Goal: Task Accomplishment & Management: Manage account settings

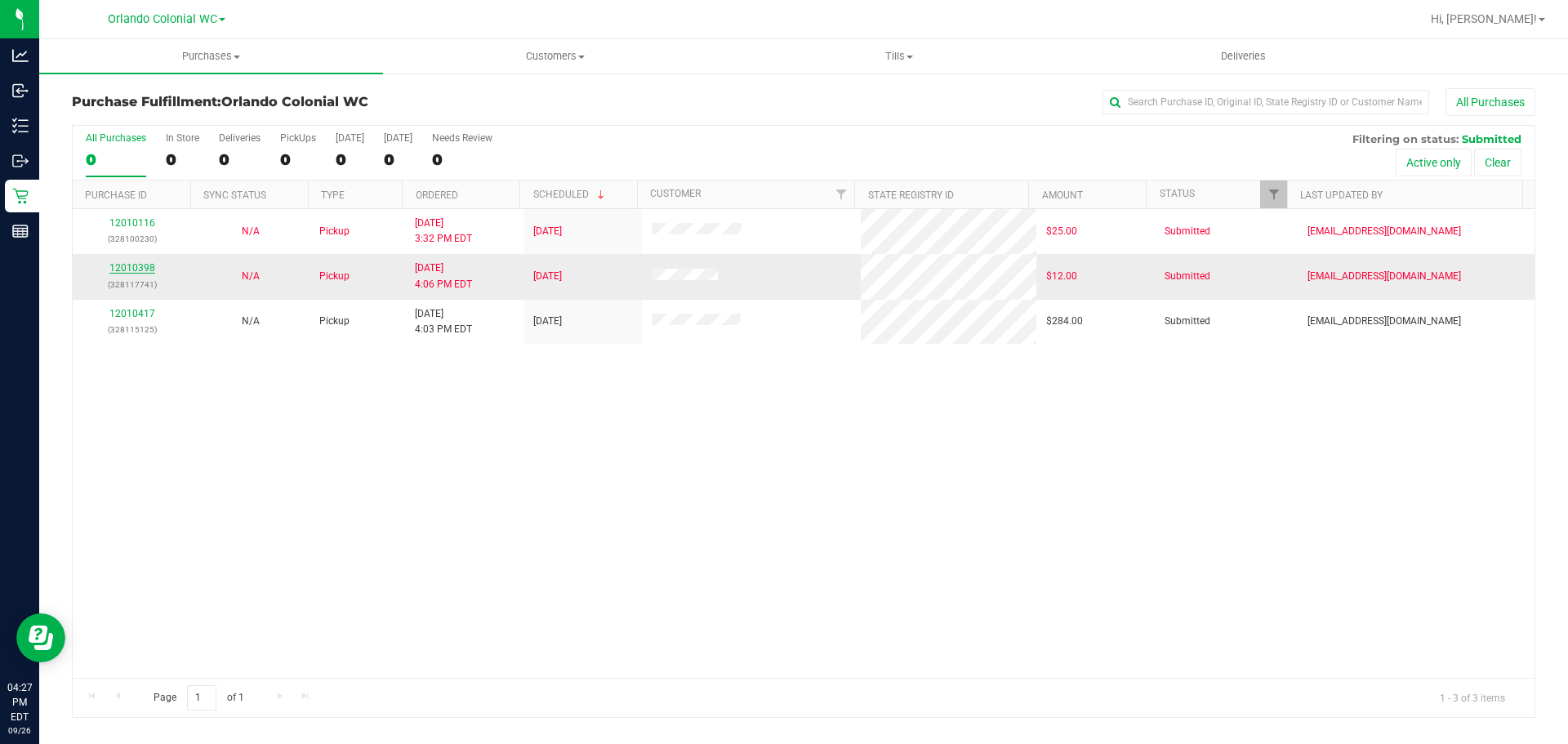
click at [131, 267] on link "12010398" at bounding box center [132, 267] width 46 height 12
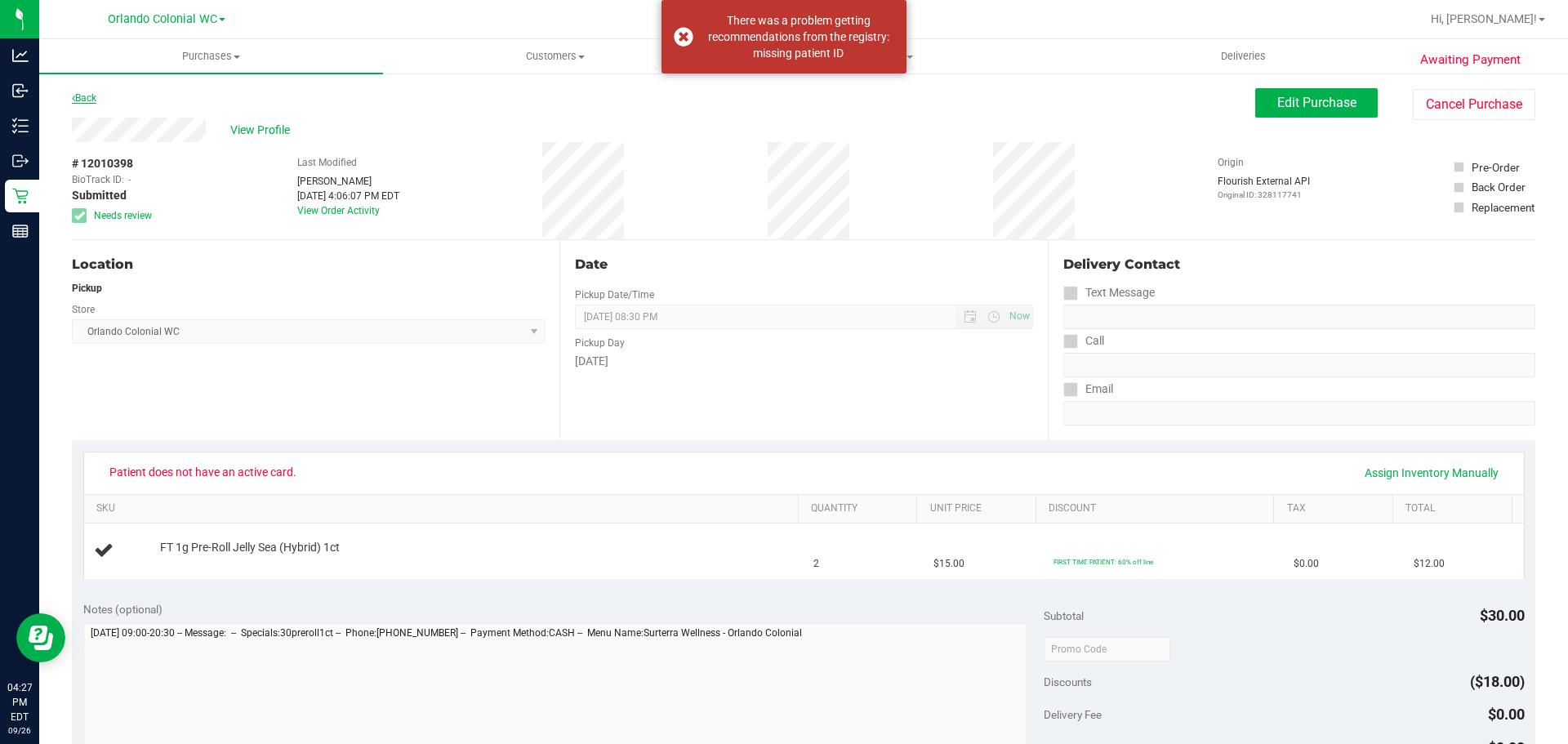
click at [86, 92] on link "Back" at bounding box center [84, 98] width 24 height 12
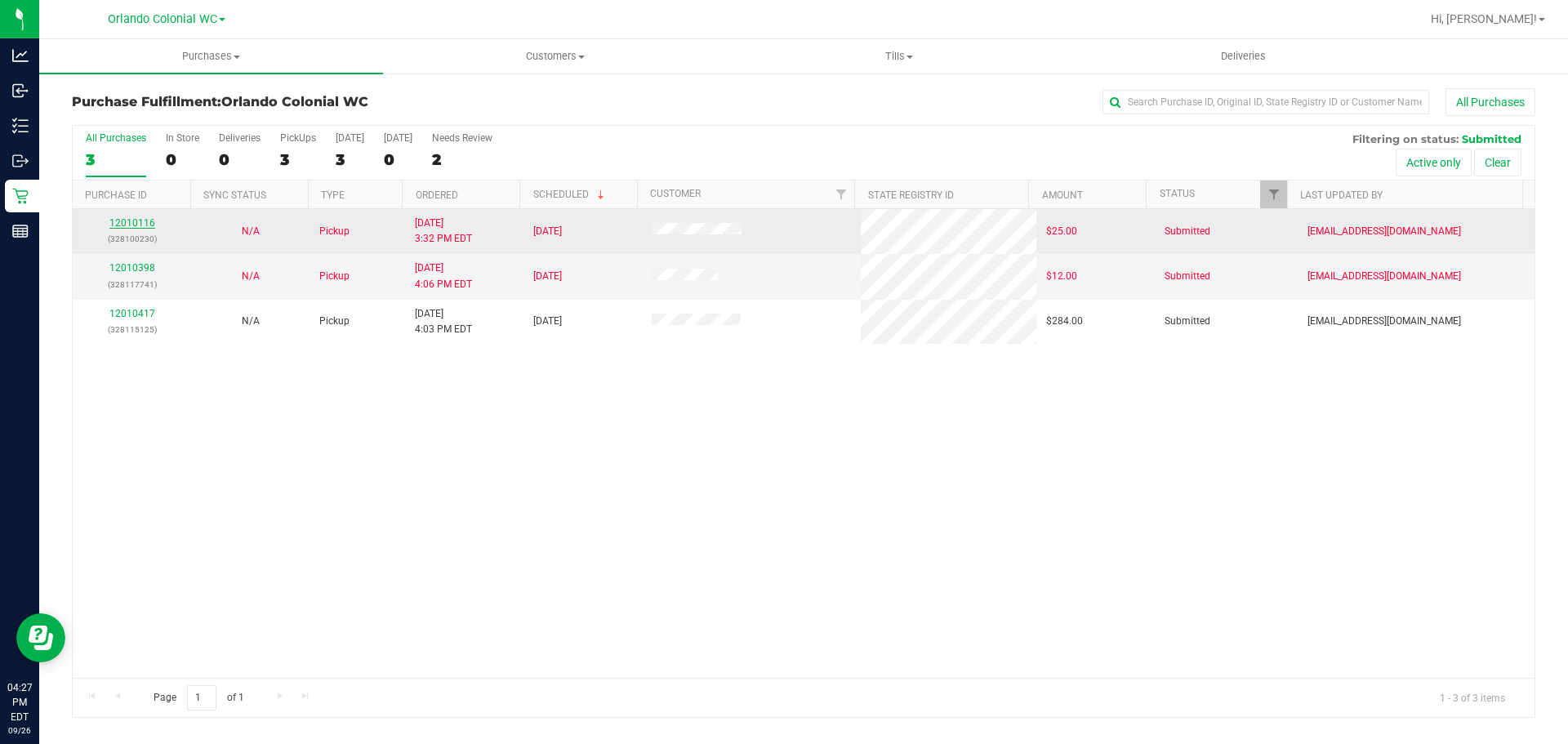
click at [132, 223] on link "12010116" at bounding box center [132, 223] width 46 height 12
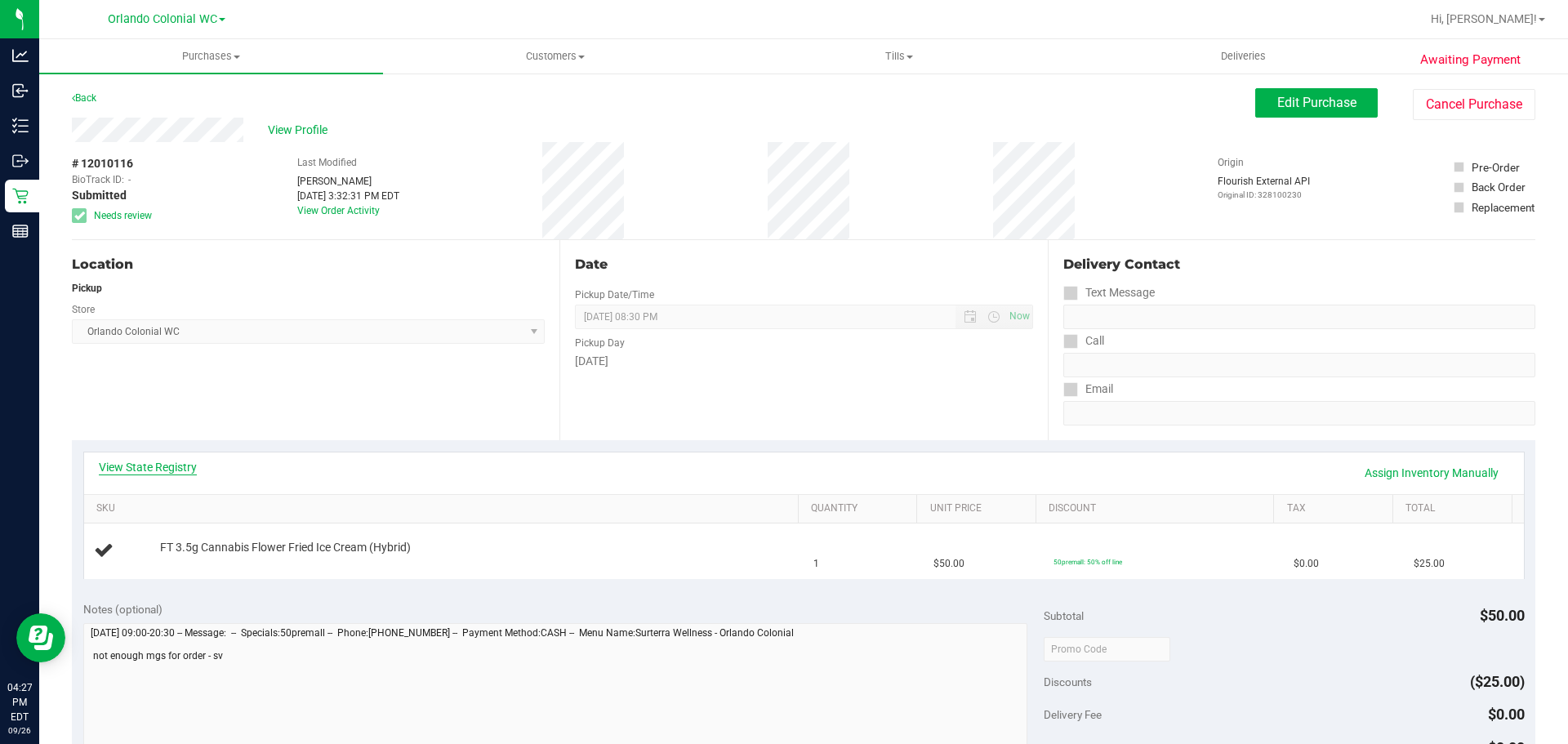
click at [168, 457] on div "View State Registry Assign Inventory Manually" at bounding box center [805, 473] width 1440 height 41
click at [170, 460] on link "View State Registry" at bounding box center [147, 467] width 98 height 16
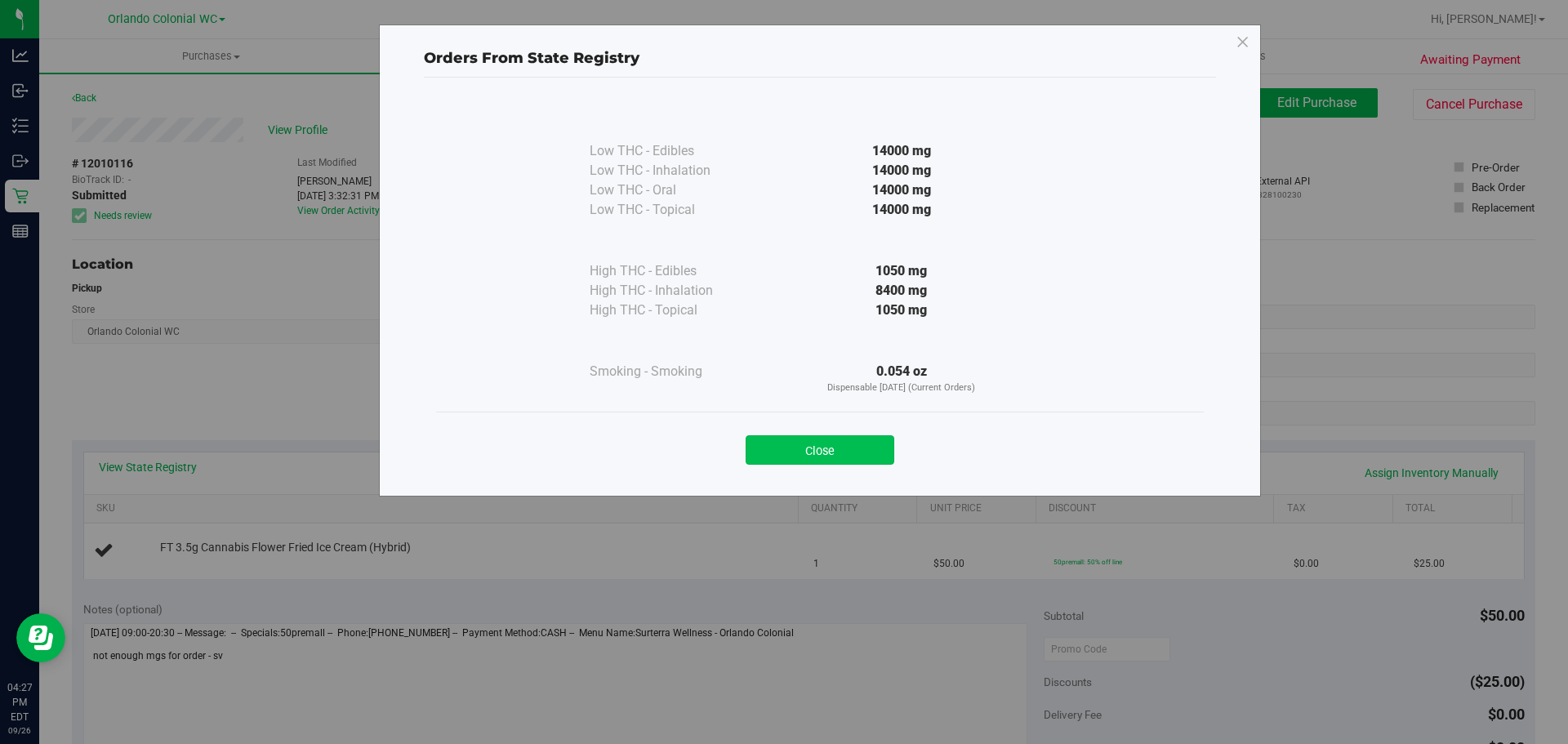
click at [859, 452] on button "Close" at bounding box center [820, 450] width 149 height 30
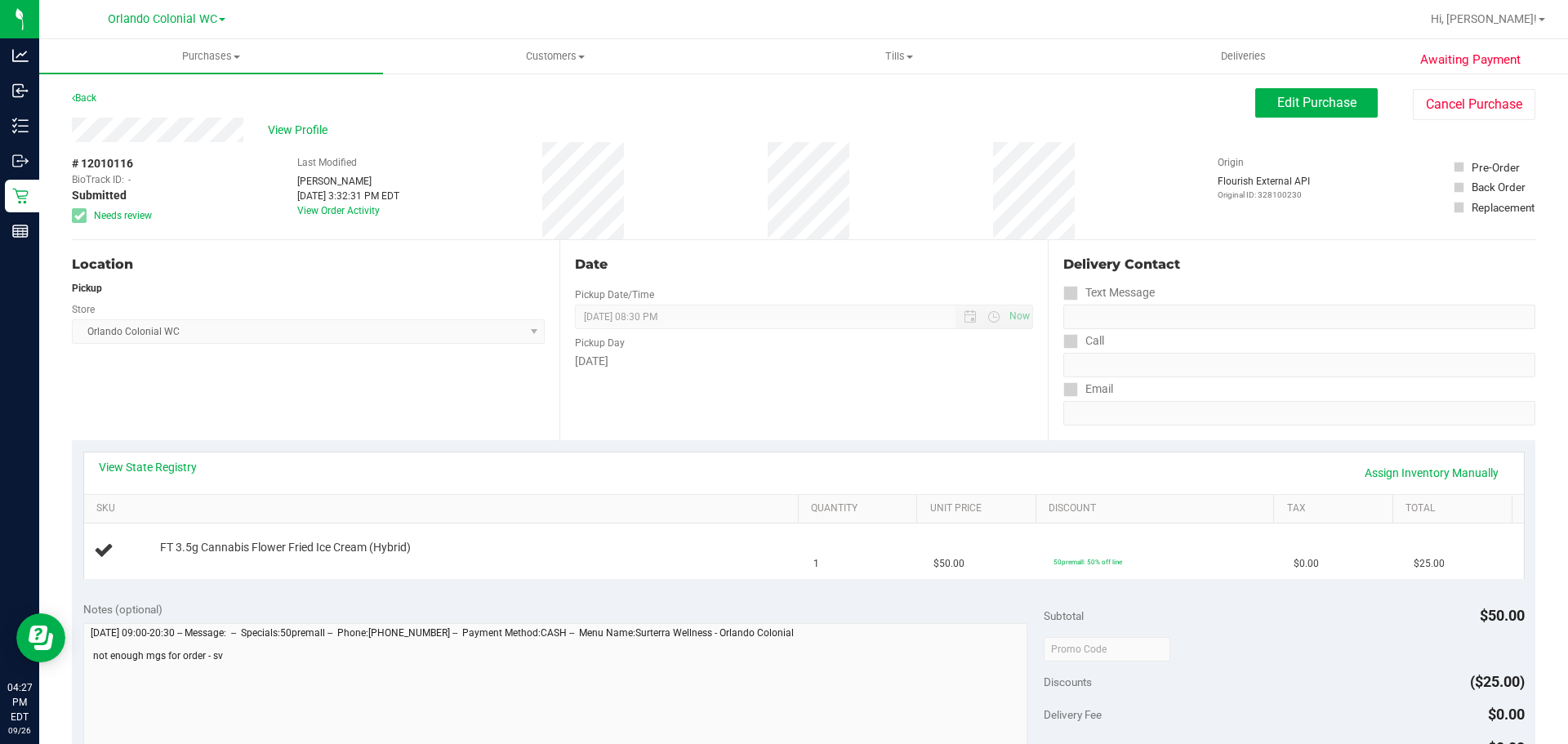
click at [71, 95] on div "Awaiting Payment Back Edit Purchase Cancel Purchase View Profile # 12010116 Bio…" at bounding box center [804, 684] width 1529 height 1224
click at [72, 95] on icon at bounding box center [74, 98] width 4 height 10
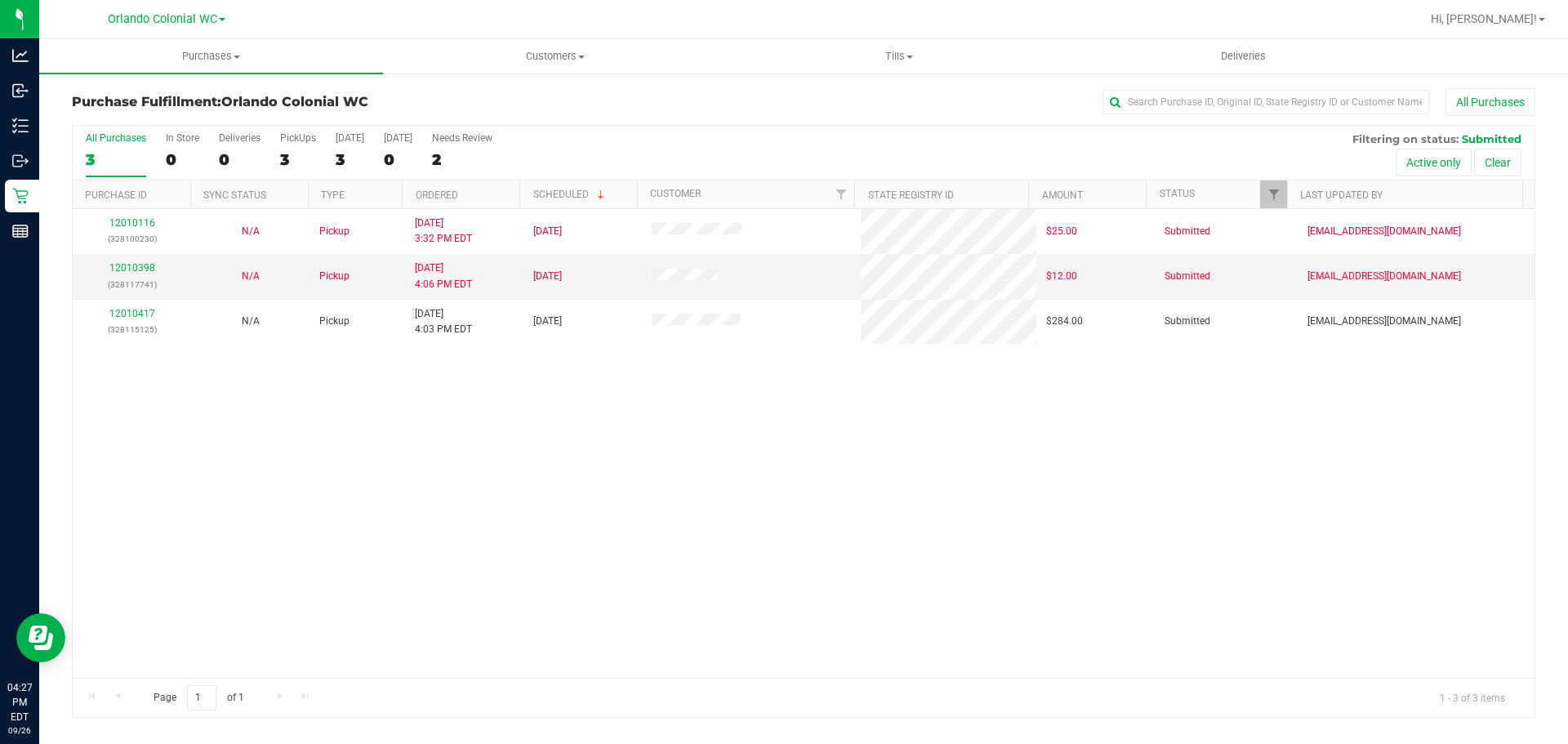
click at [1125, 495] on div "12010116 (328100230) N/A Pickup [DATE] 3:32 PM EDT 9/26/2025 $25.00 Submitted […" at bounding box center [804, 443] width 1462 height 468
click at [1356, 467] on div "12010116 (328100230) N/A Pickup [DATE] 3:32 PM EDT 9/26/2025 $25.00 Submitted […" at bounding box center [804, 443] width 1462 height 468
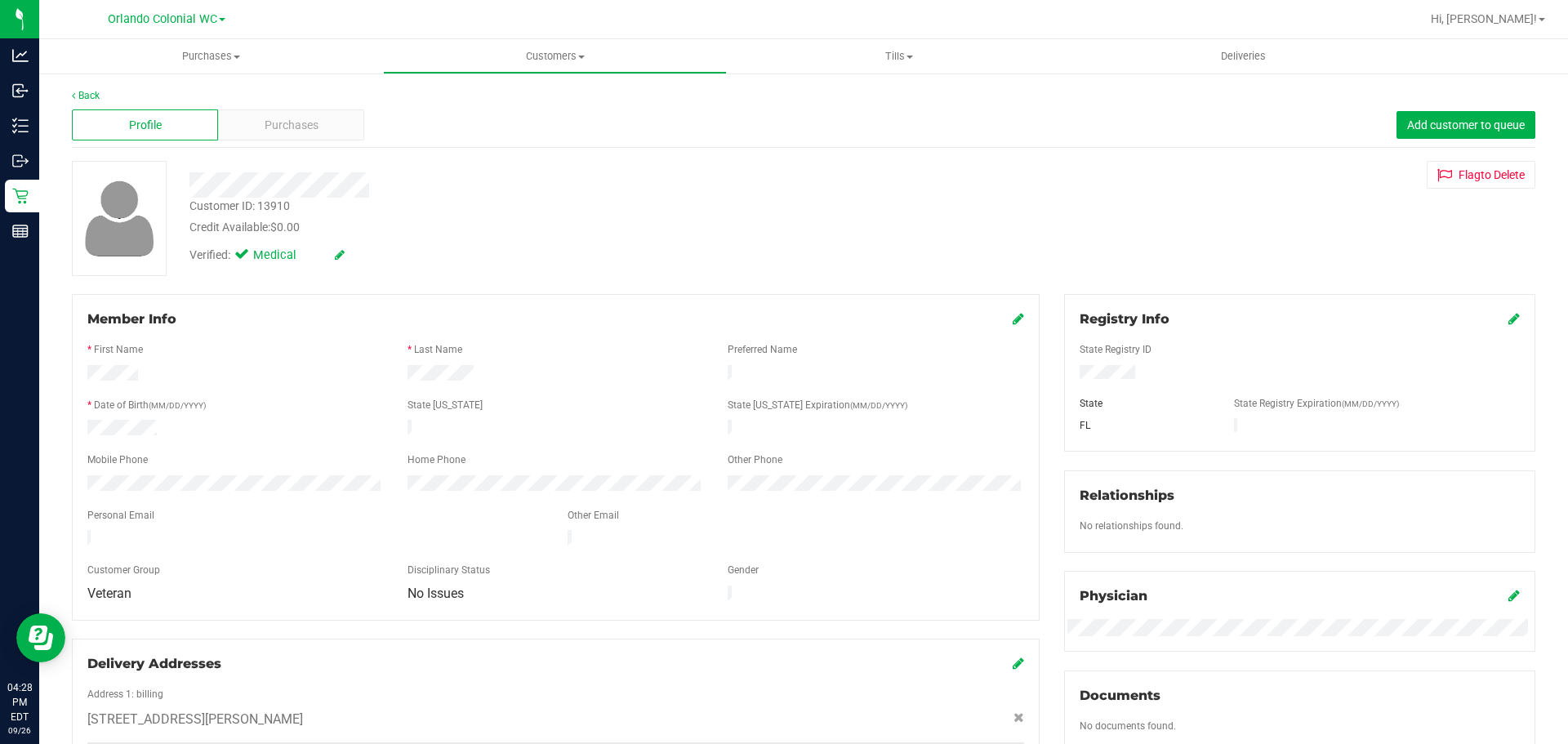
click at [279, 206] on div "Customer ID: 13910" at bounding box center [240, 206] width 101 height 17
click at [278, 206] on div "Customer ID: 13910" at bounding box center [240, 206] width 101 height 17
copy div "13910"
click at [148, 56] on span "Purchases" at bounding box center [211, 57] width 344 height 14
click at [221, 54] on span "Purchases" at bounding box center [211, 57] width 344 height 14
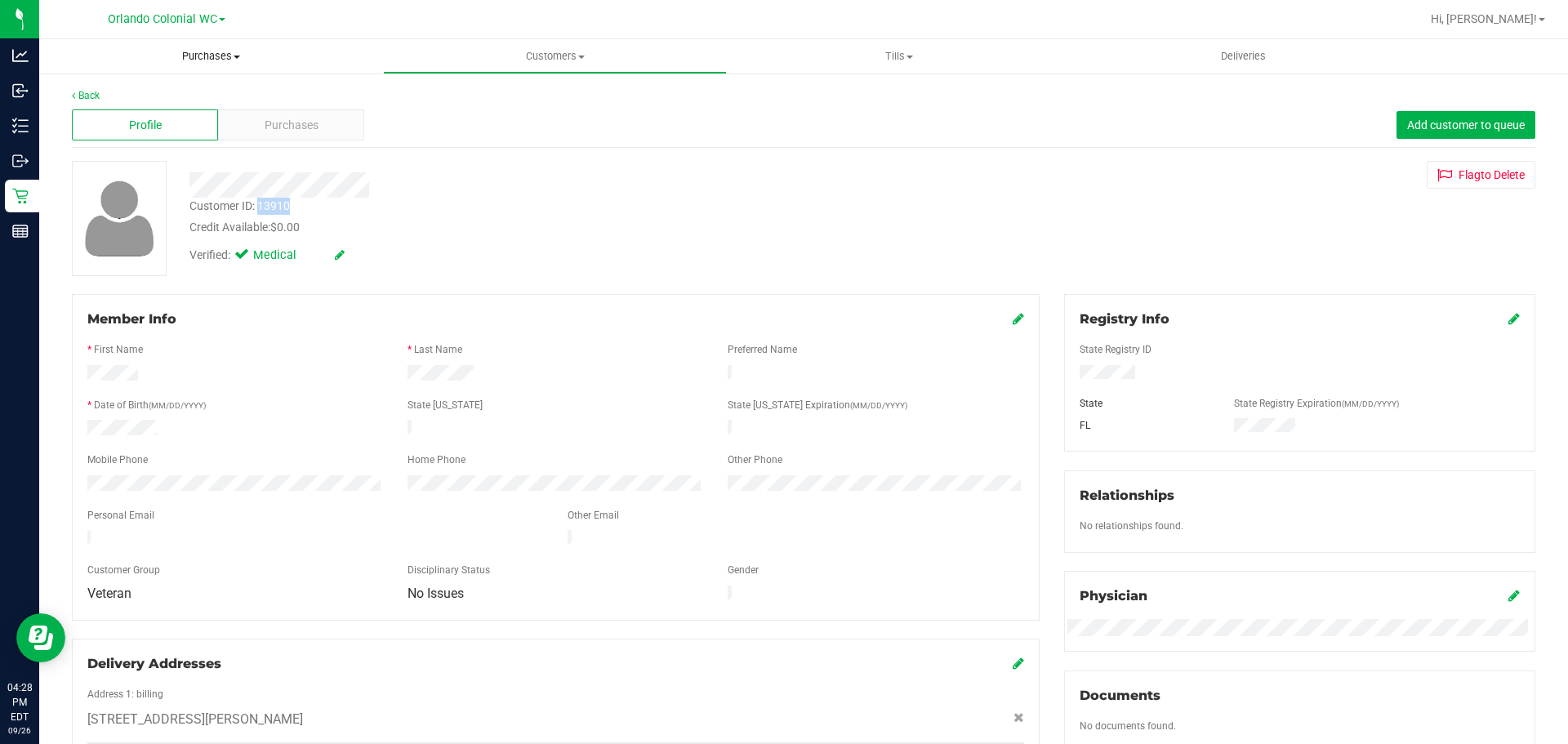
click at [219, 60] on span "Purchases" at bounding box center [211, 57] width 344 height 14
click at [137, 114] on span "Fulfillment" at bounding box center [90, 118] width 101 height 13
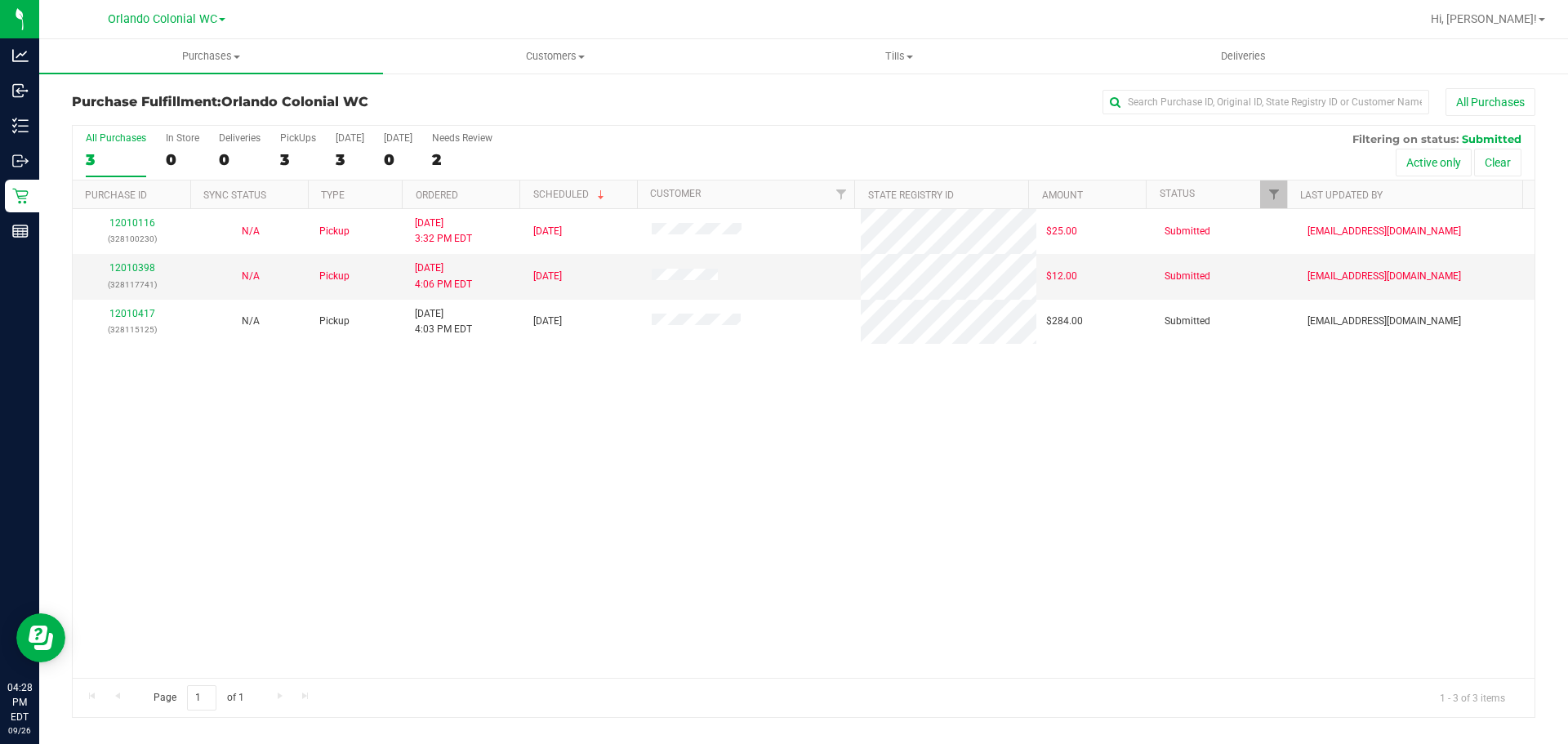
click at [1057, 524] on div "12010116 (328100230) N/A Pickup [DATE] 3:32 PM EDT 9/26/2025 $25.00 Submitted […" at bounding box center [804, 443] width 1462 height 468
click at [1143, 511] on div "12010116 (328100230) N/A Pickup [DATE] 3:32 PM EDT 9/26/2025 $25.00 Submitted […" at bounding box center [804, 443] width 1462 height 468
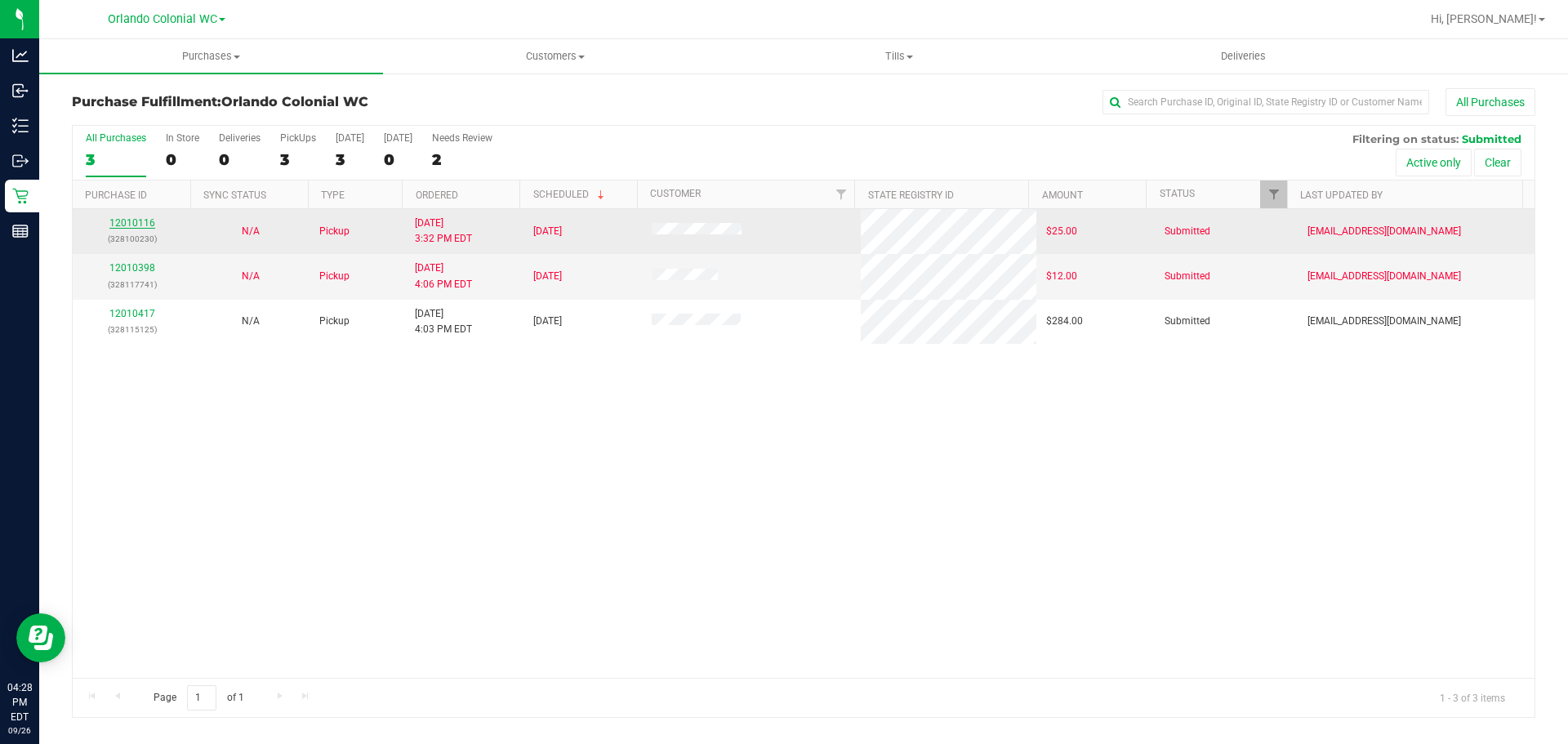
click at [148, 222] on link "12010116" at bounding box center [132, 223] width 46 height 12
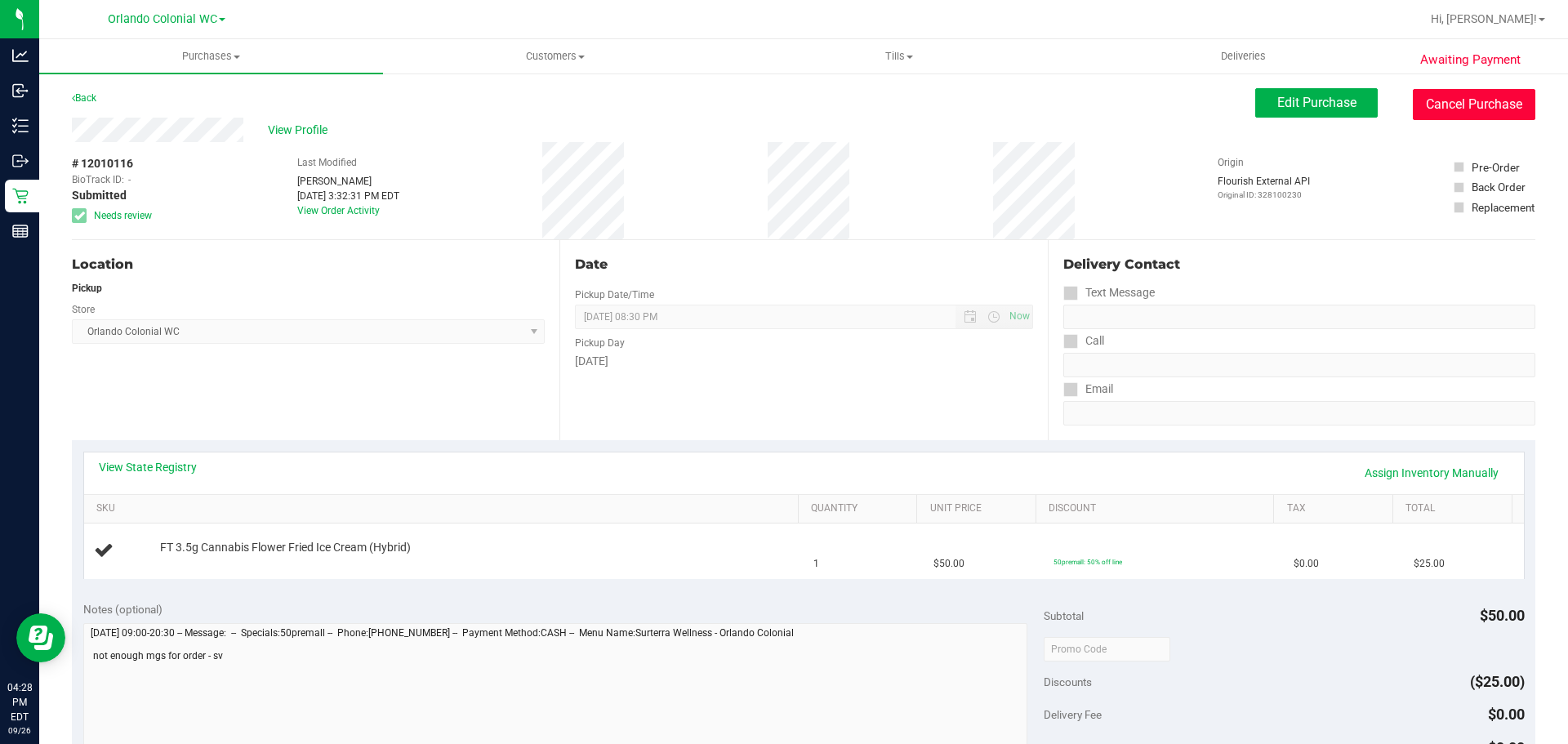
click at [1507, 100] on button "Cancel Purchase" at bounding box center [1475, 104] width 122 height 31
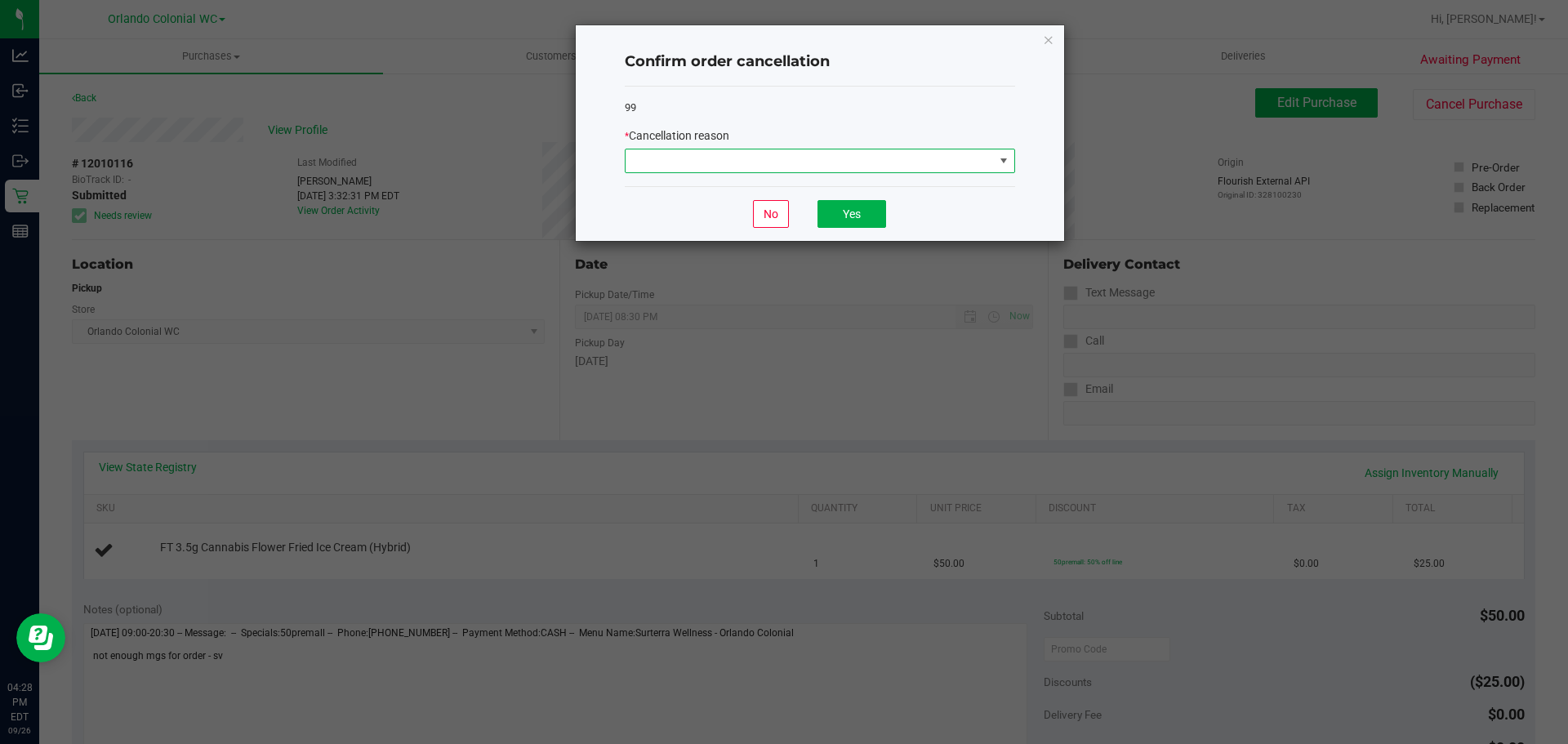
click at [763, 158] on span at bounding box center [810, 160] width 368 height 22
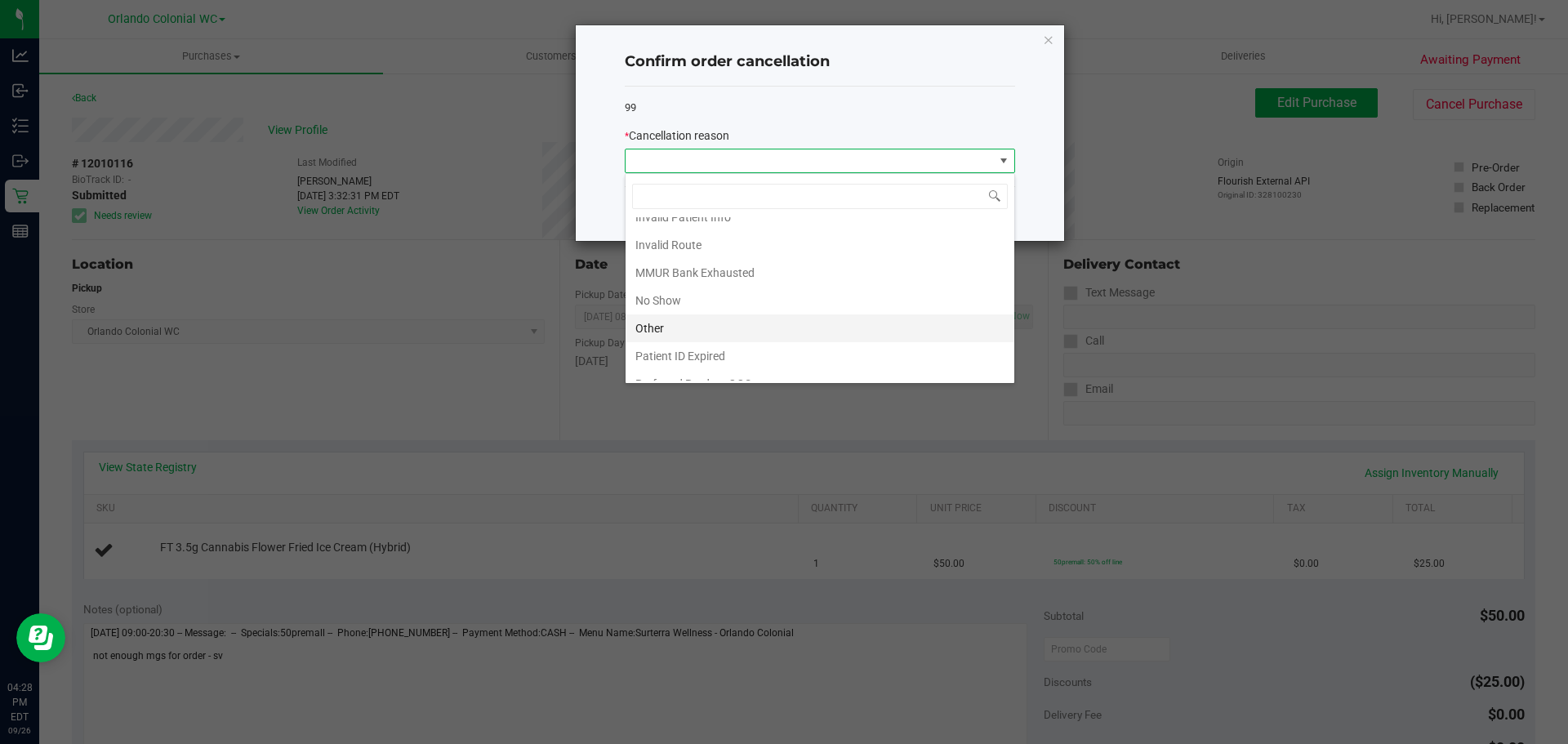
scroll to position [86, 0]
click at [734, 317] on li "Other" at bounding box center [820, 311] width 389 height 28
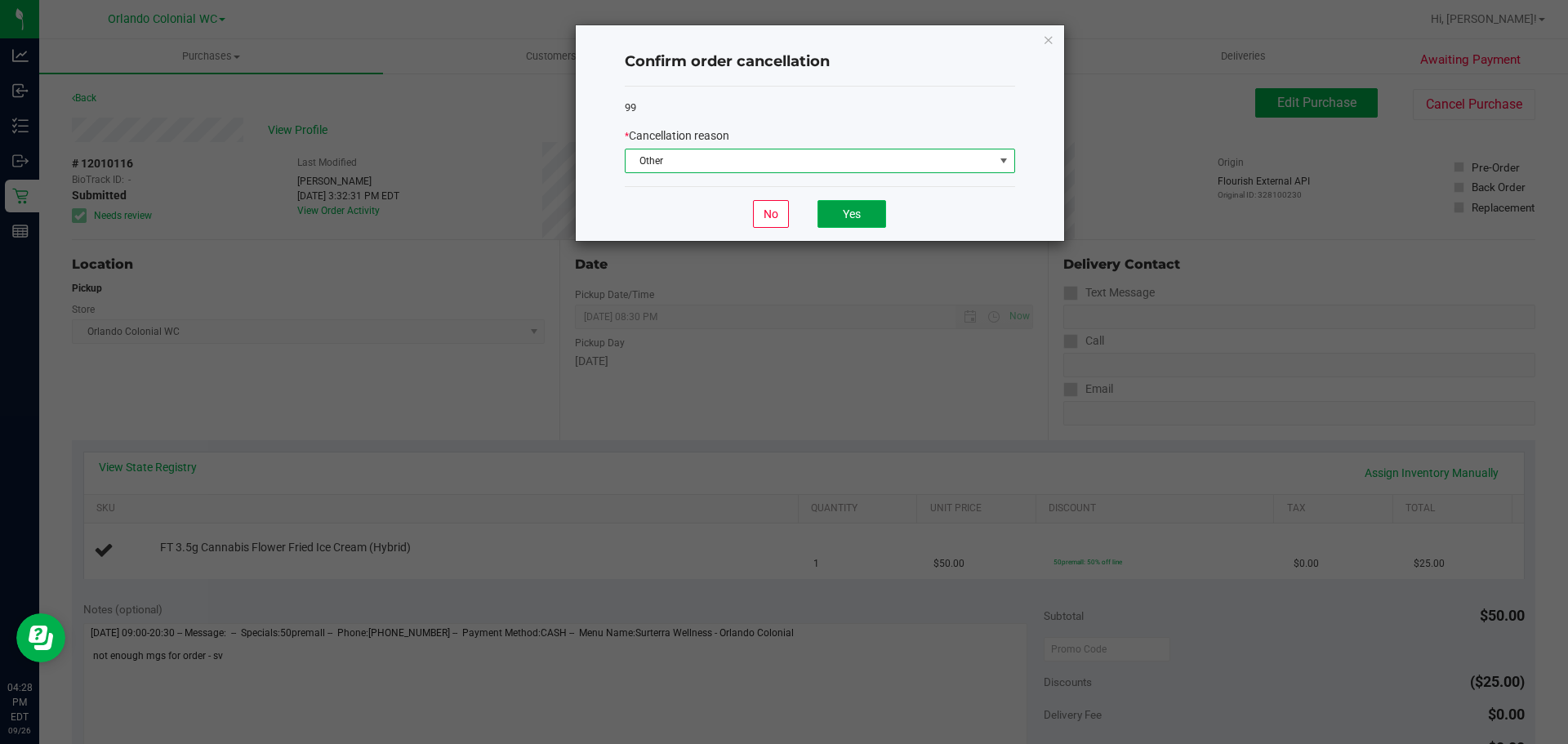
click at [838, 220] on button "Yes" at bounding box center [851, 214] width 68 height 28
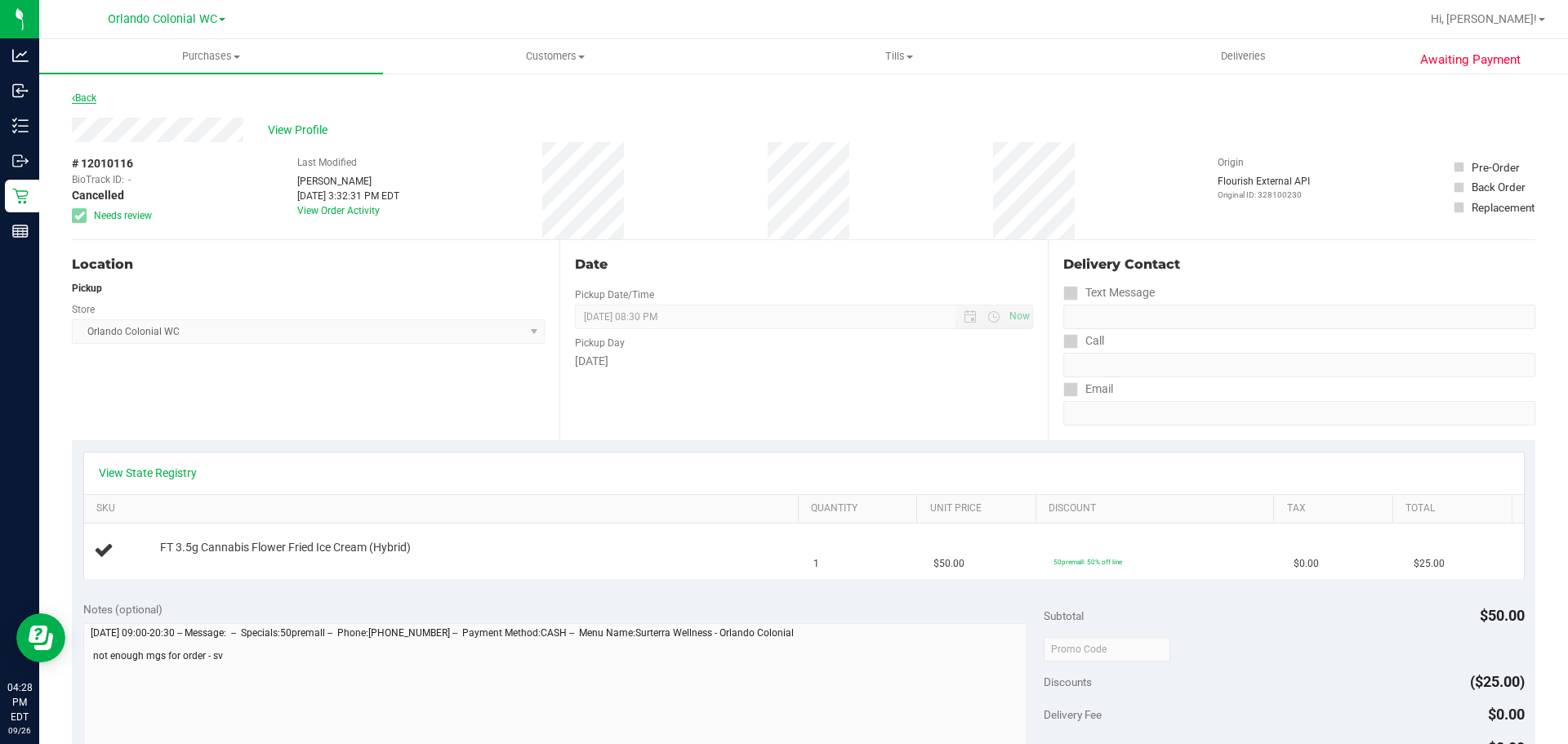
click at [84, 101] on link "Back" at bounding box center [84, 98] width 24 height 12
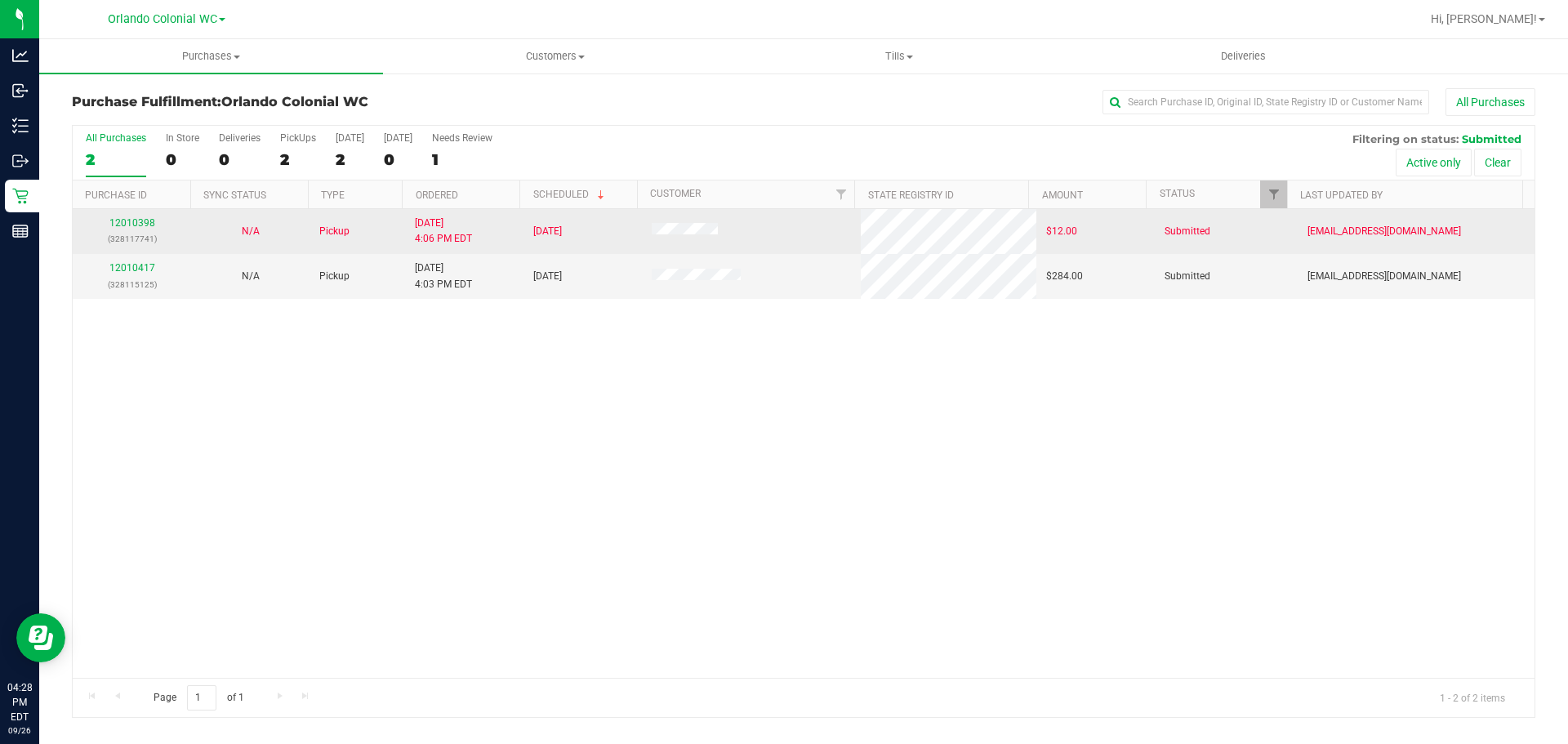
click at [143, 216] on div "12010398 (328117741)" at bounding box center [132, 231] width 99 height 31
click at [142, 221] on link "12010398" at bounding box center [132, 223] width 46 height 12
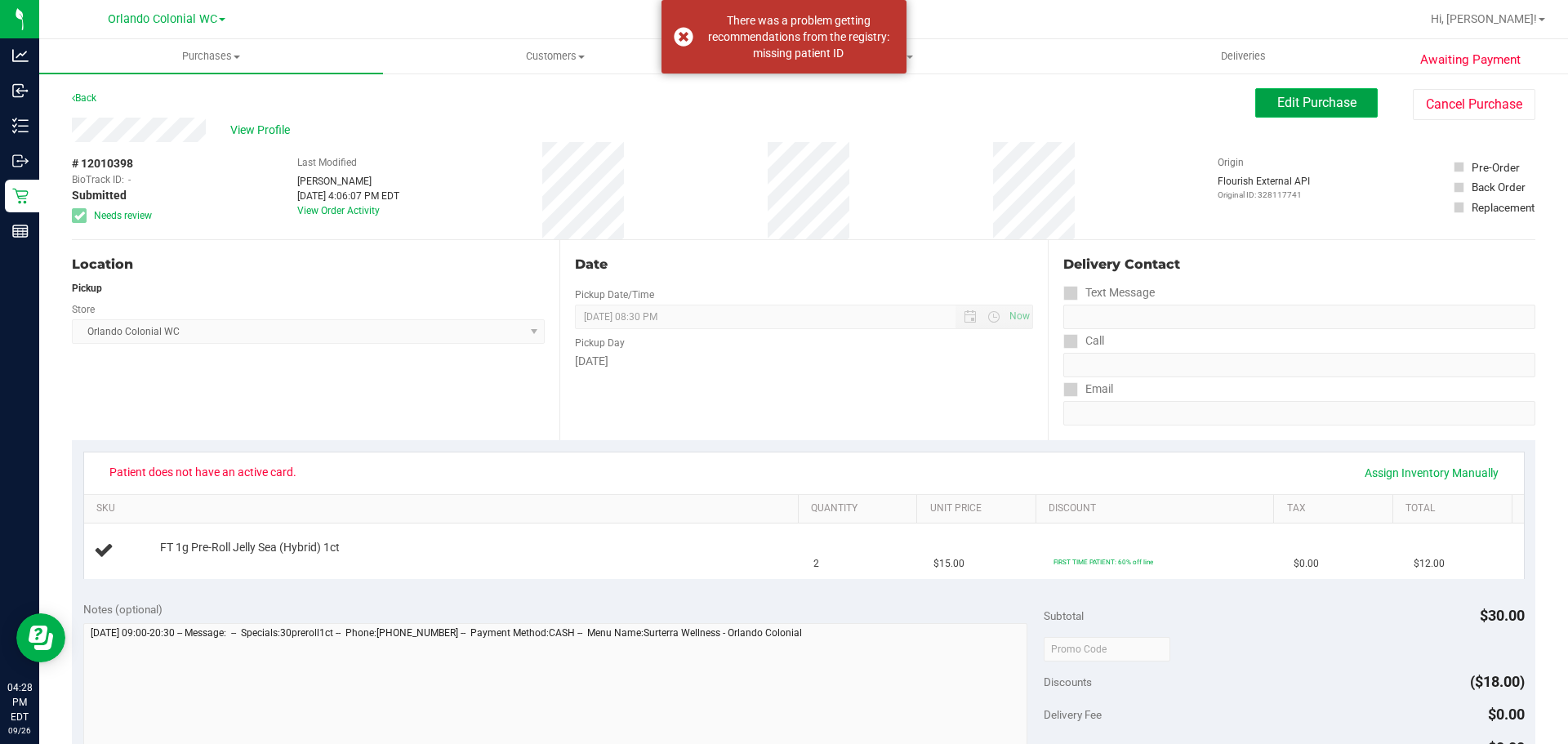
click at [1313, 99] on span "Edit Purchase" at bounding box center [1317, 102] width 79 height 15
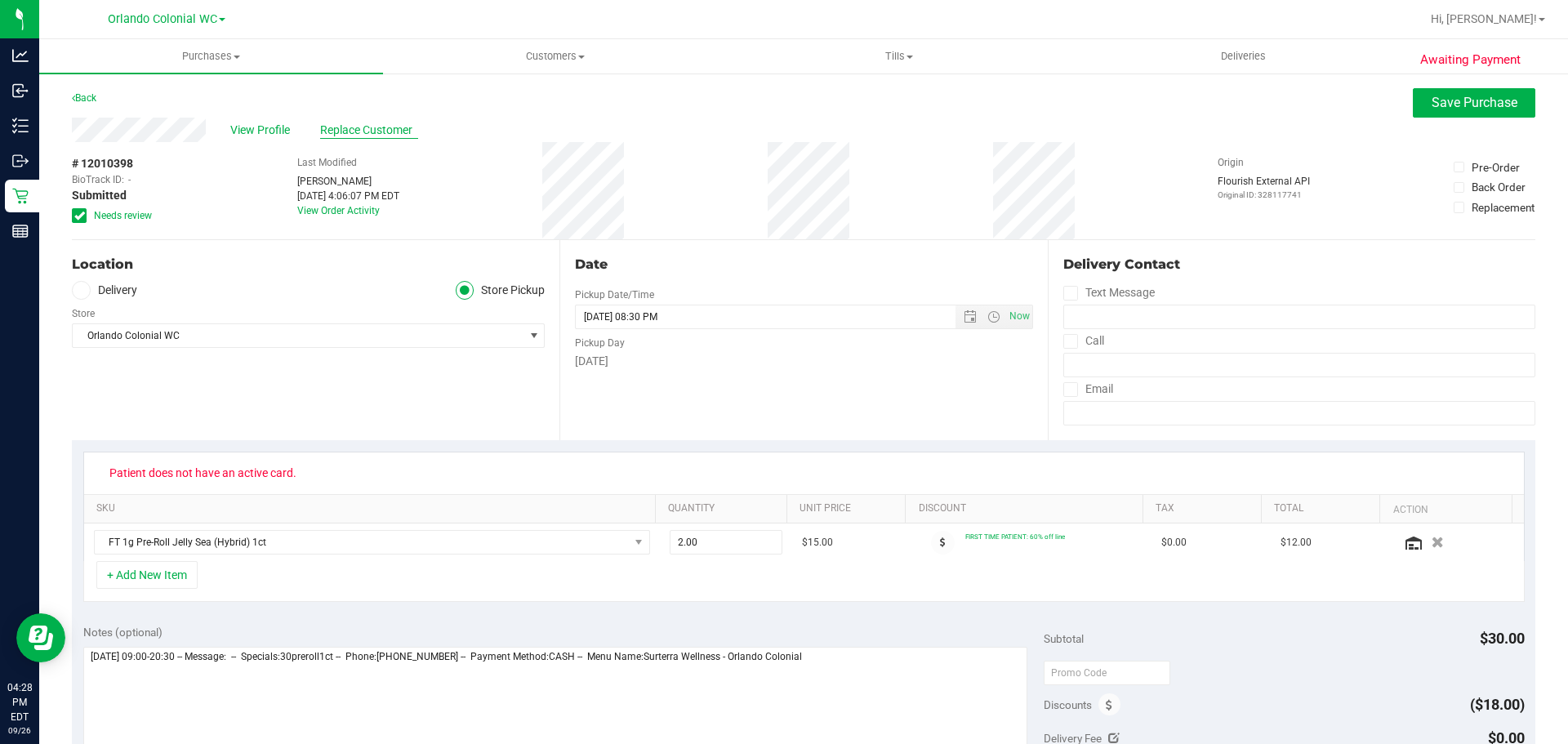
click at [361, 124] on span "Replace Customer" at bounding box center [369, 130] width 98 height 17
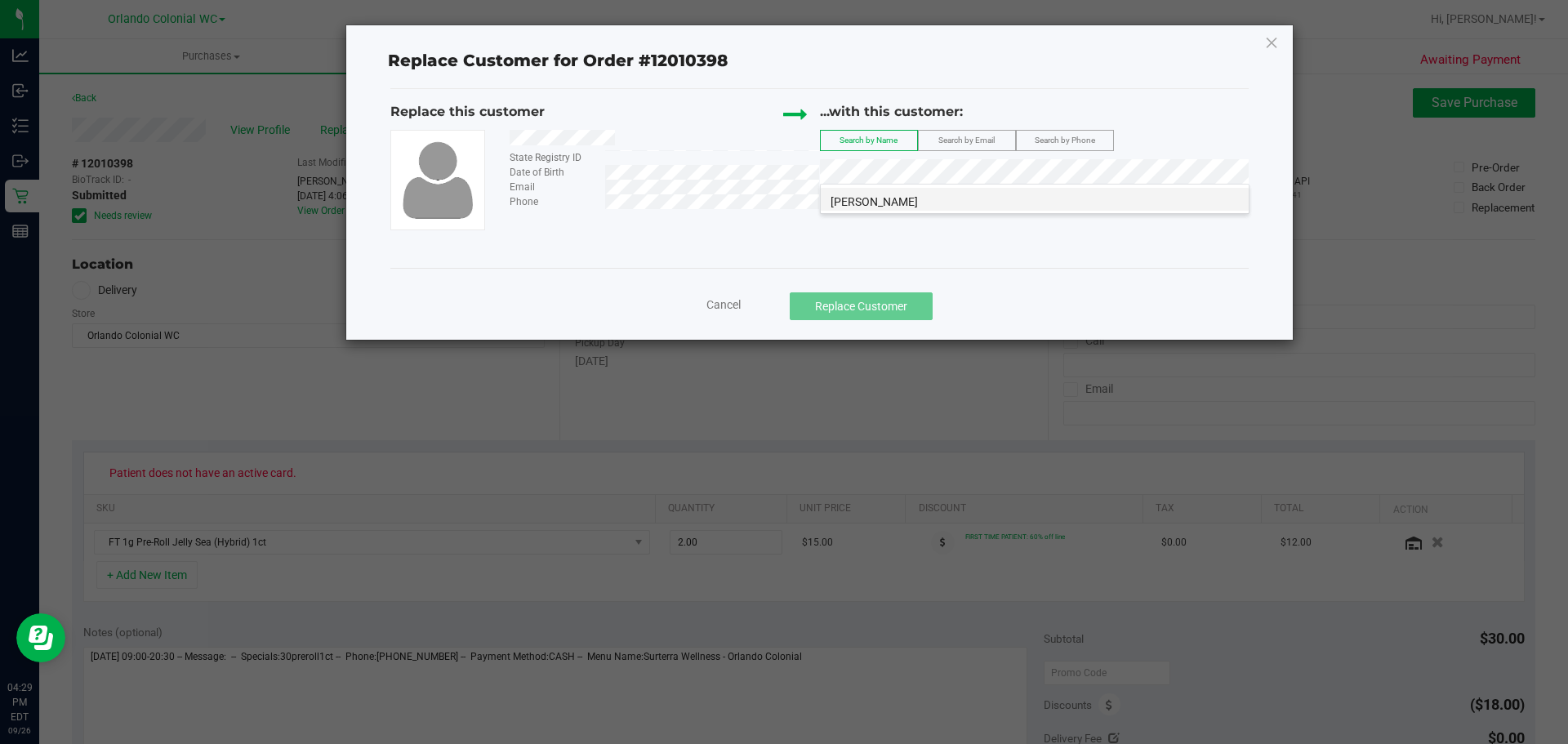
click at [882, 200] on span "[PERSON_NAME]" at bounding box center [874, 201] width 87 height 13
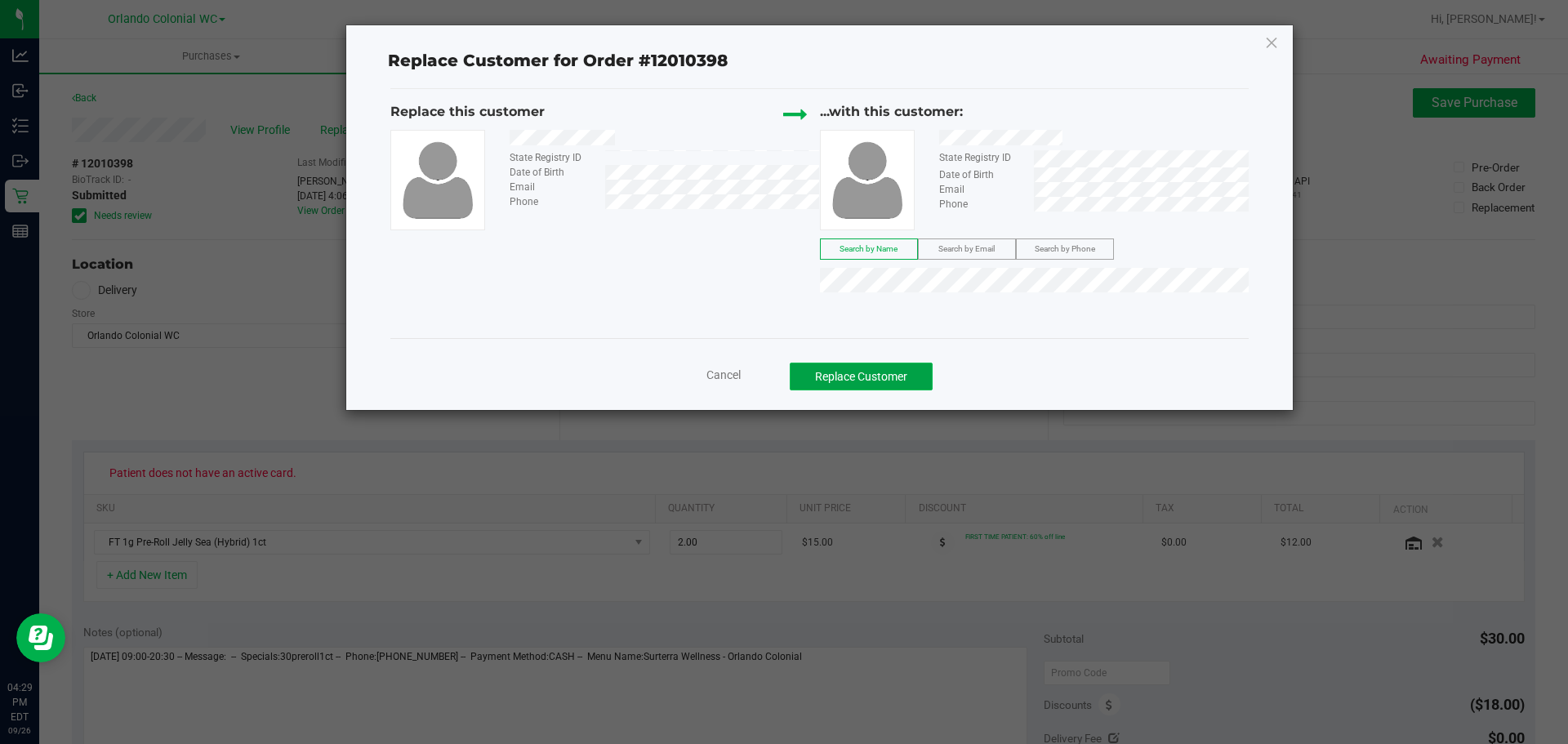
click at [911, 383] on button "Replace Customer" at bounding box center [861, 376] width 143 height 28
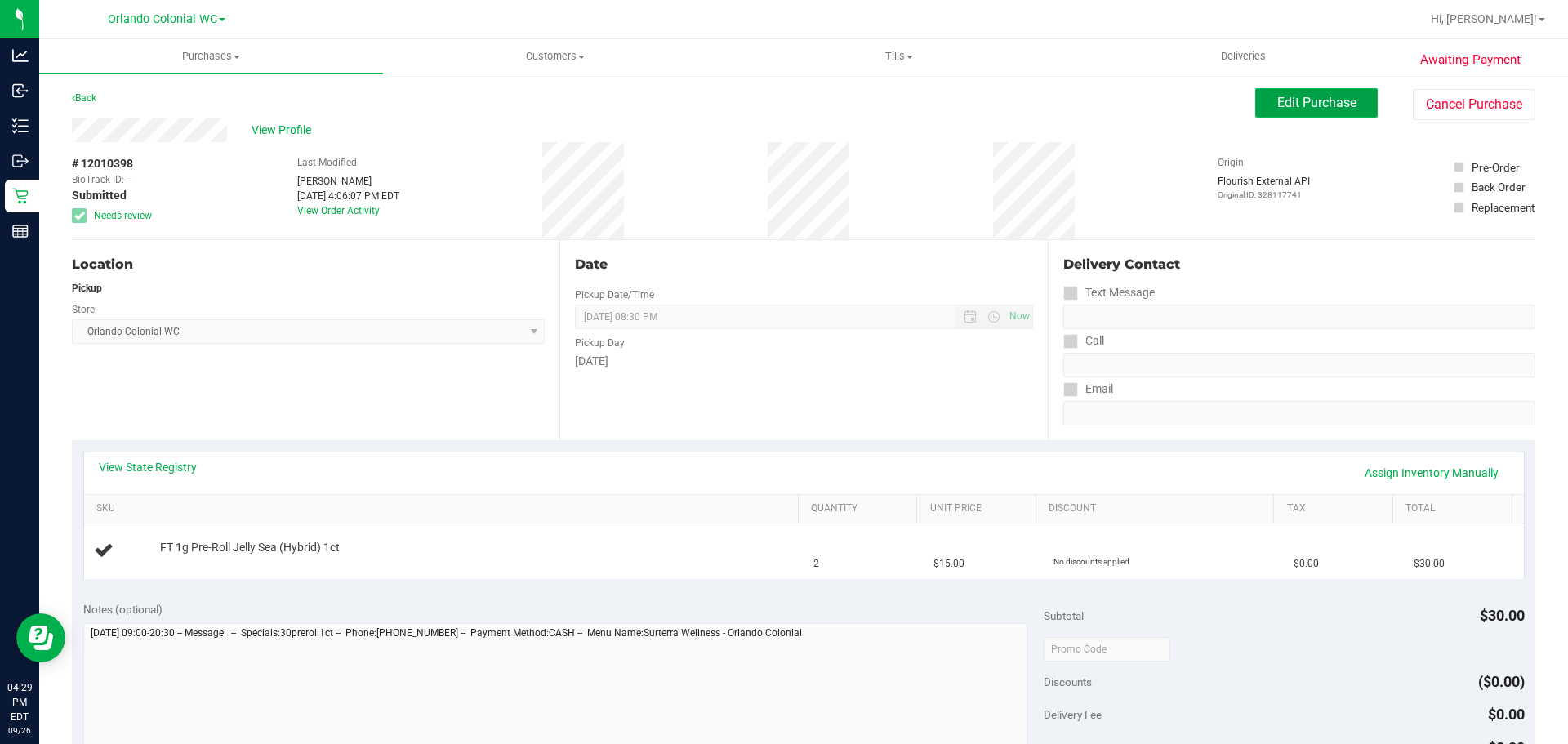
click at [1300, 95] on span "Edit Purchase" at bounding box center [1317, 102] width 79 height 15
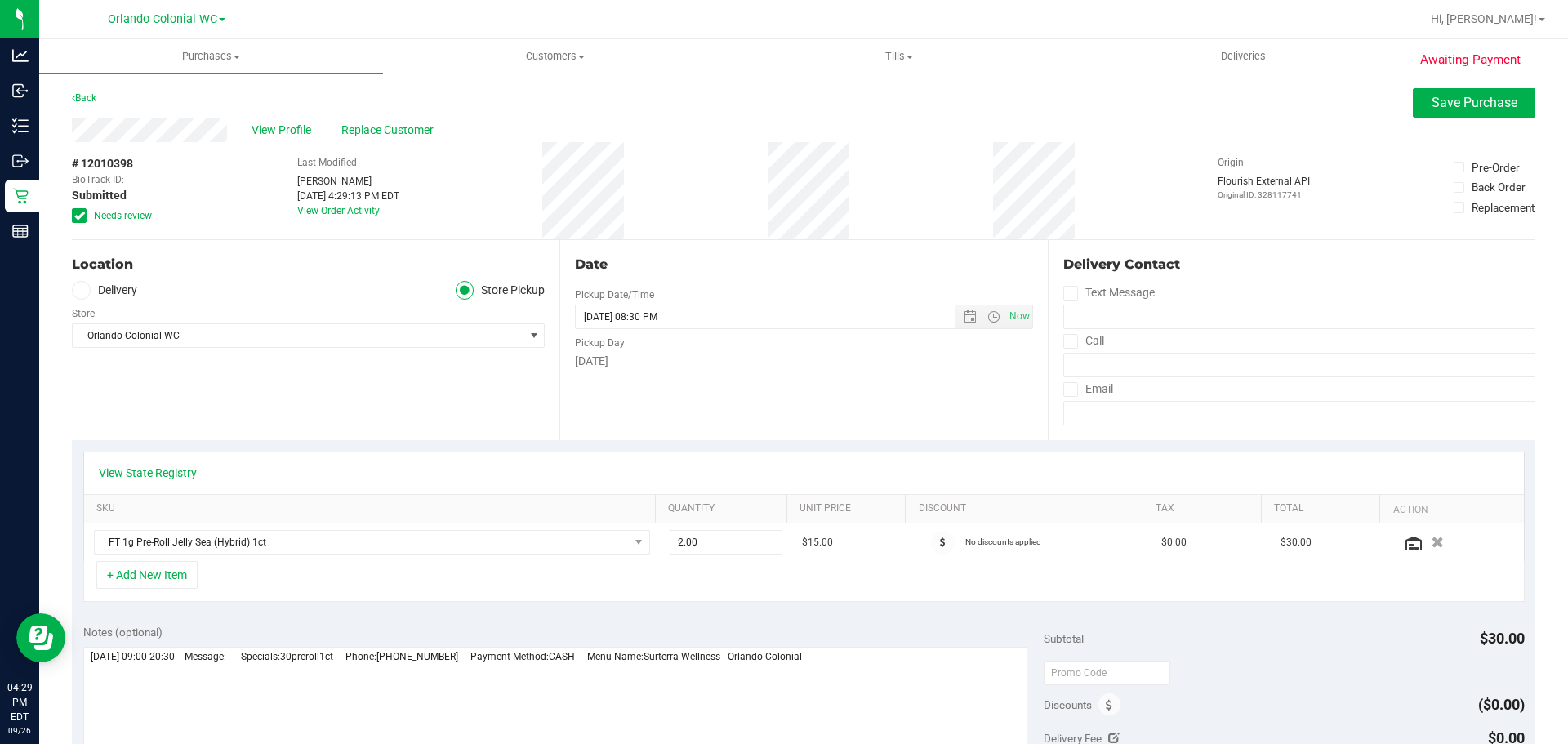
click at [126, 214] on span "Needs review" at bounding box center [123, 215] width 58 height 14
click at [0, 0] on input "Needs review" at bounding box center [0, 0] width 0 height 0
click at [1449, 97] on span "Save Purchase" at bounding box center [1475, 102] width 86 height 15
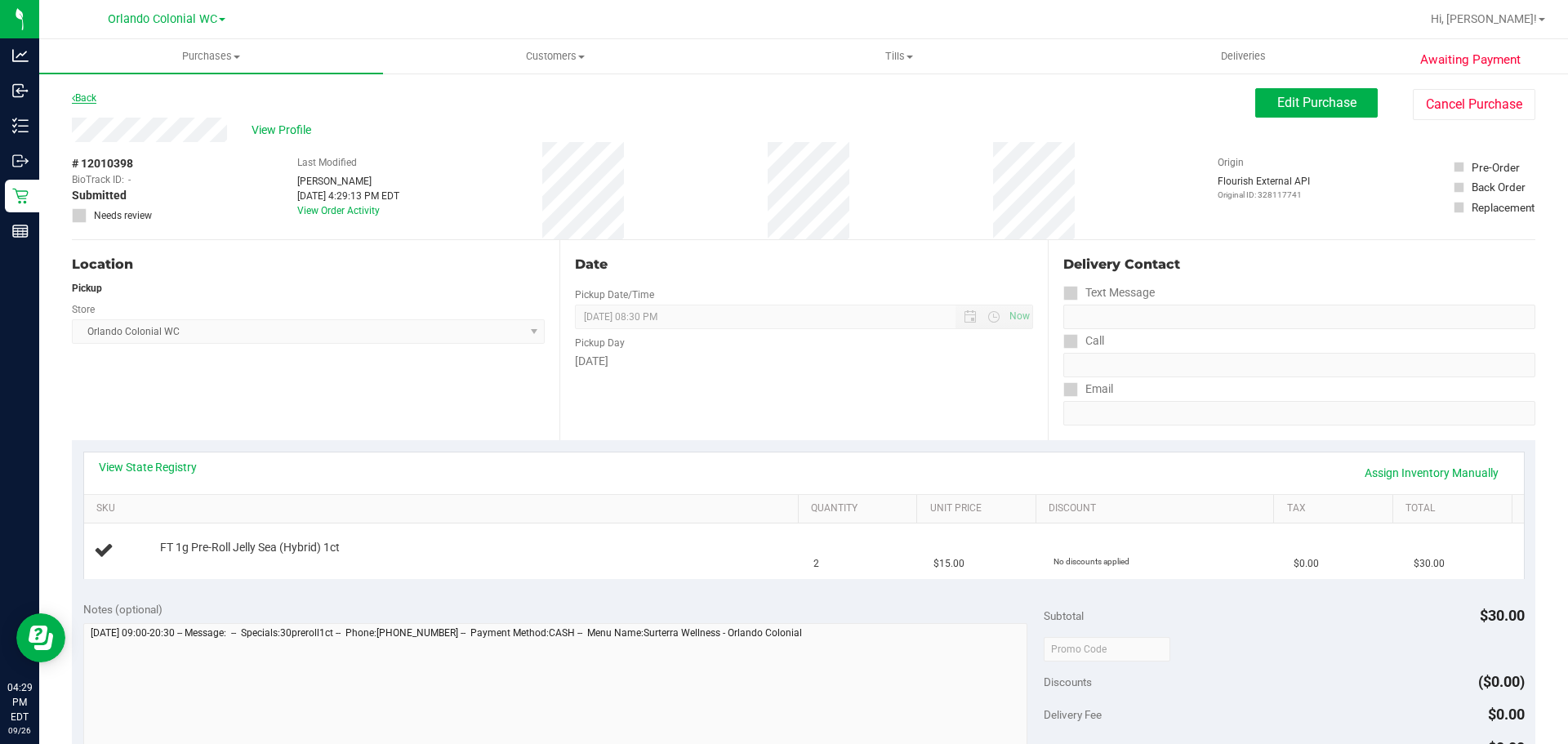
click at [92, 95] on link "Back" at bounding box center [84, 98] width 24 height 12
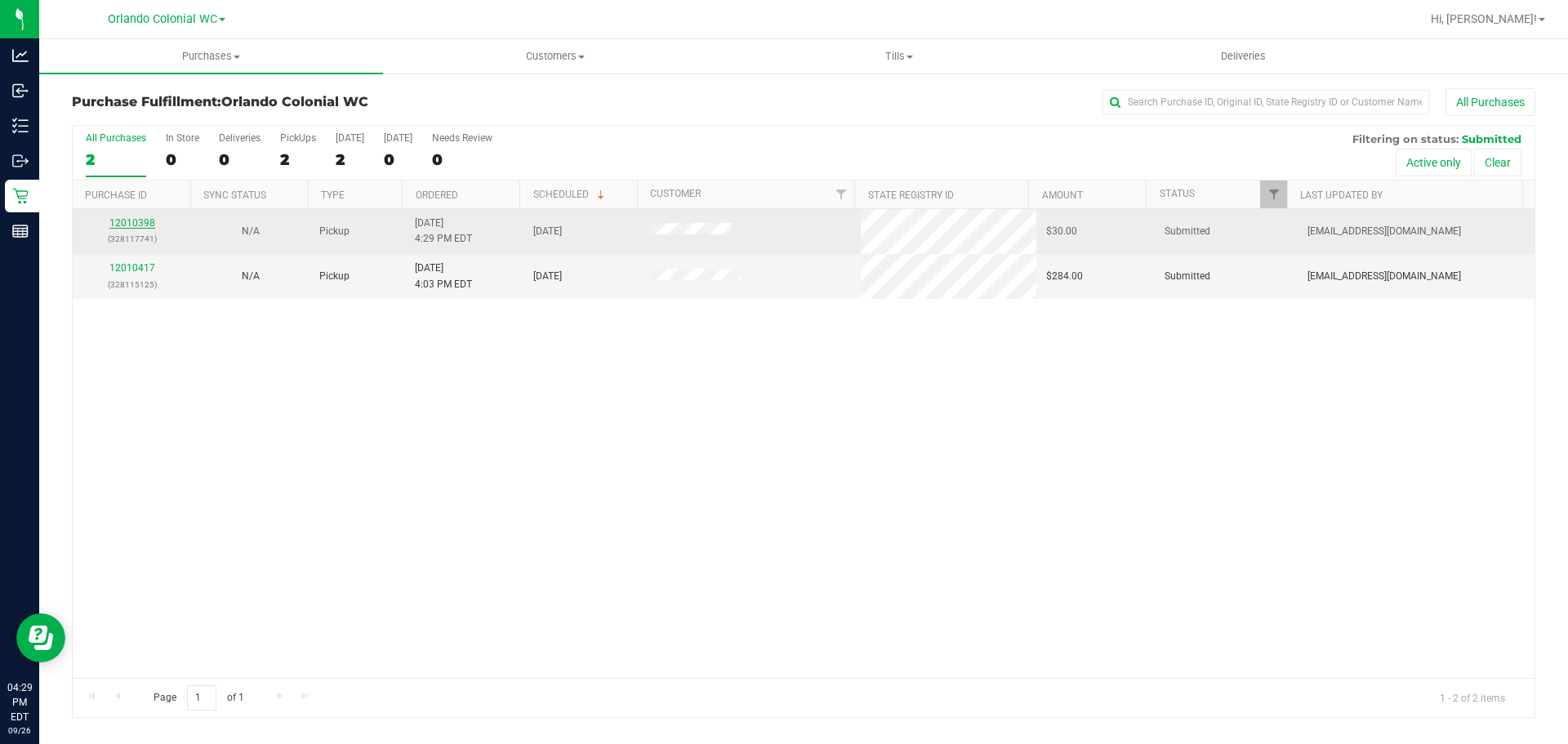
click at [143, 223] on link "12010398" at bounding box center [132, 223] width 46 height 12
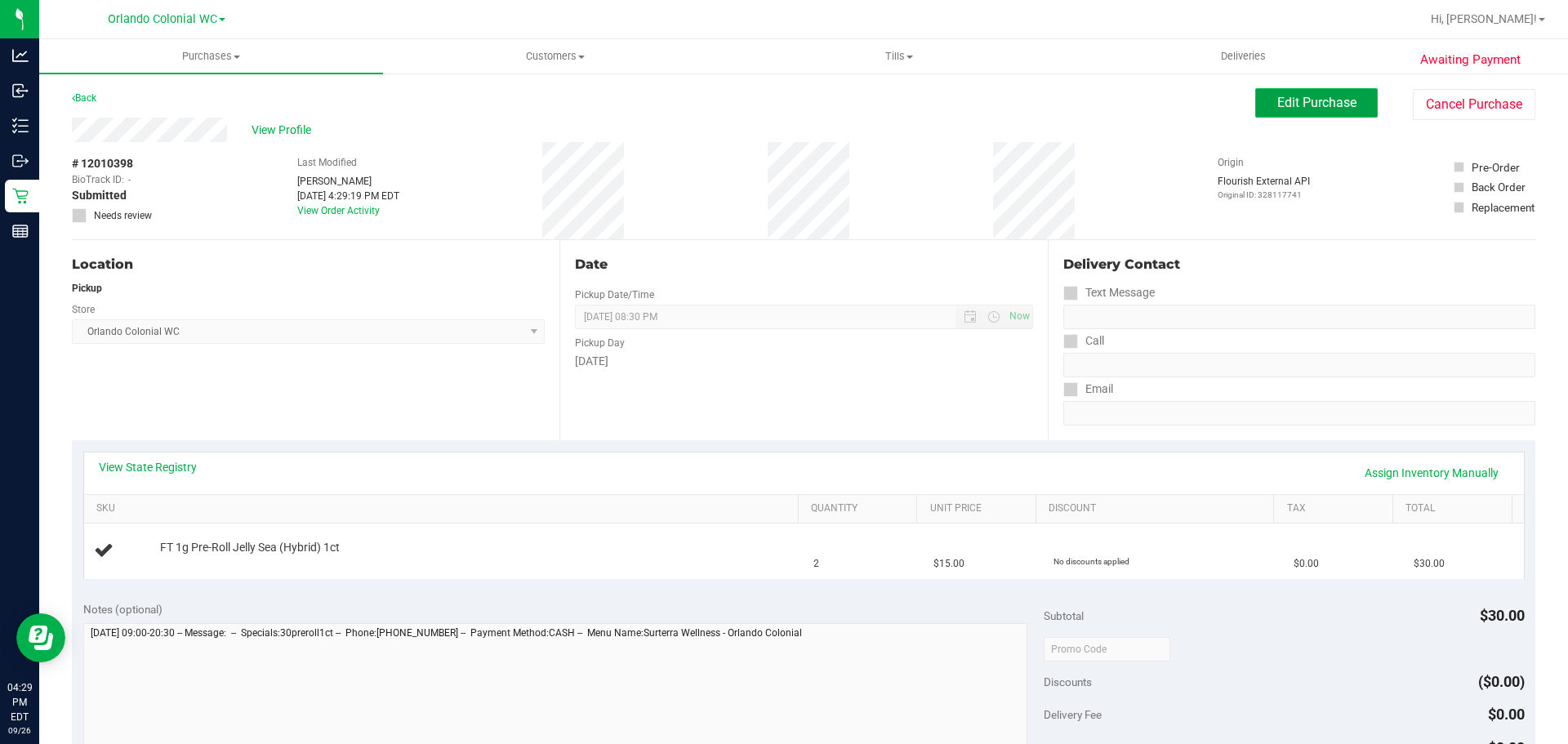
click at [1301, 101] on span "Edit Purchase" at bounding box center [1317, 102] width 79 height 15
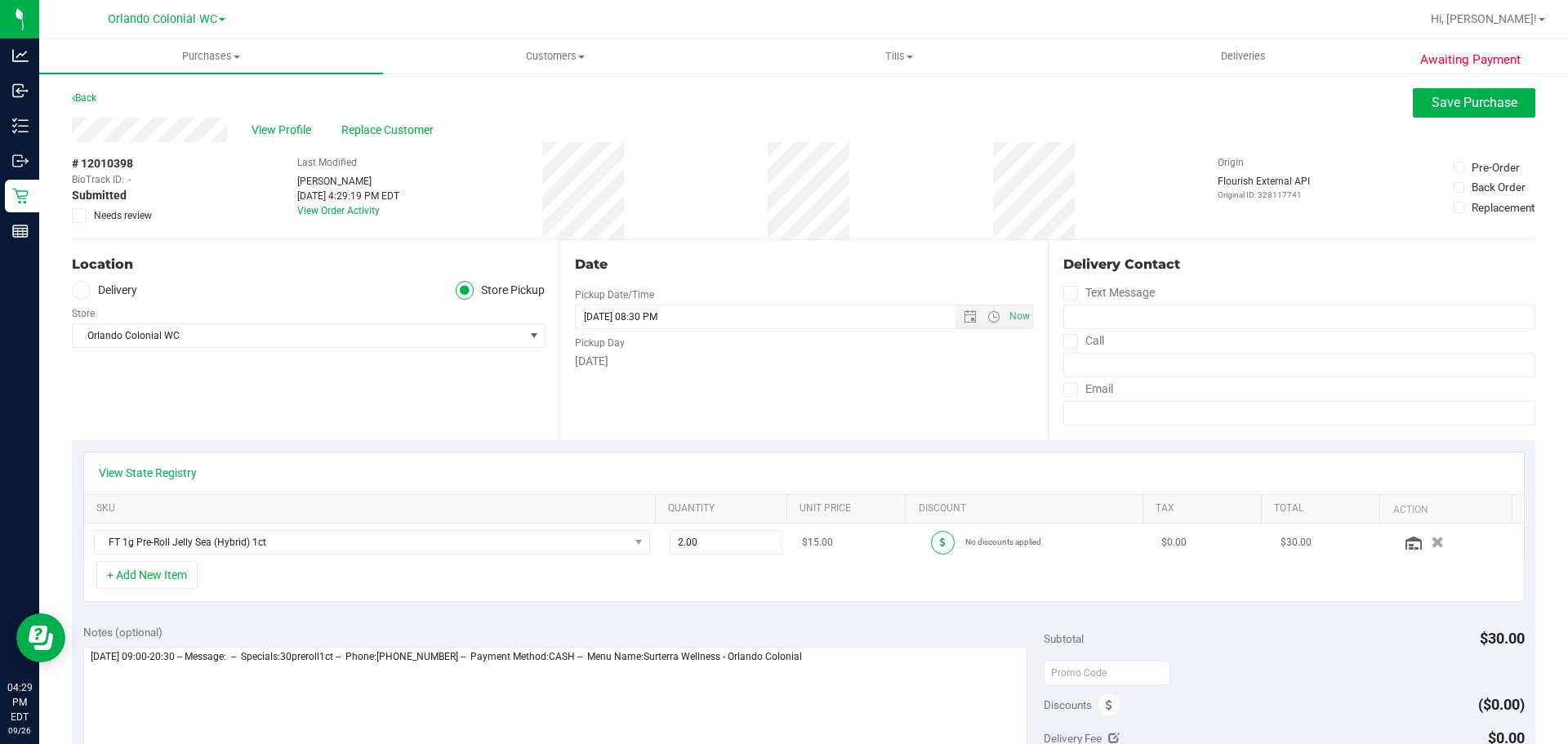
click at [931, 545] on span at bounding box center [943, 542] width 23 height 23
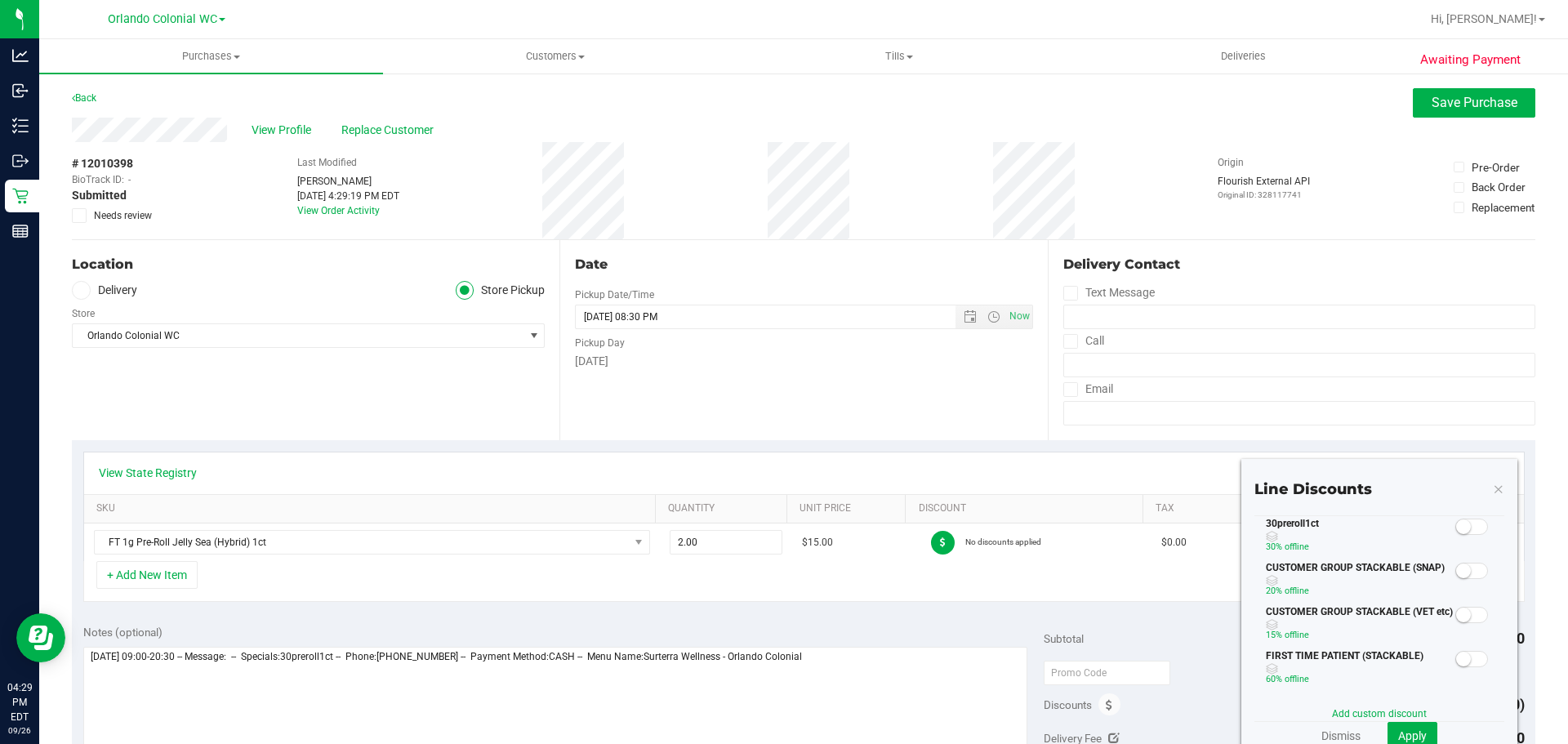
click at [1457, 521] on small at bounding box center [1464, 526] width 14 height 14
click at [1410, 733] on span "Apply" at bounding box center [1413, 735] width 29 height 13
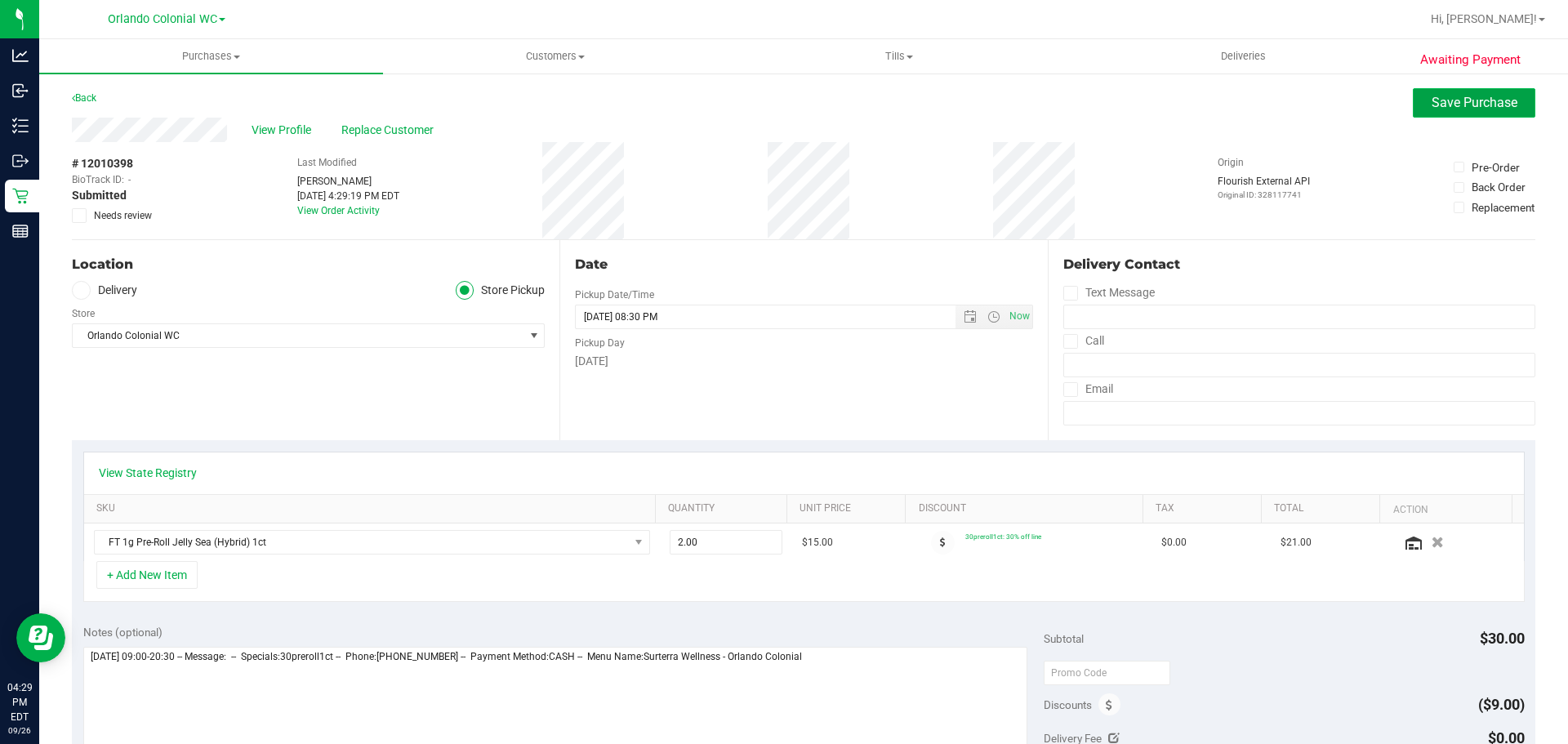
click at [1441, 101] on span "Save Purchase" at bounding box center [1475, 102] width 86 height 15
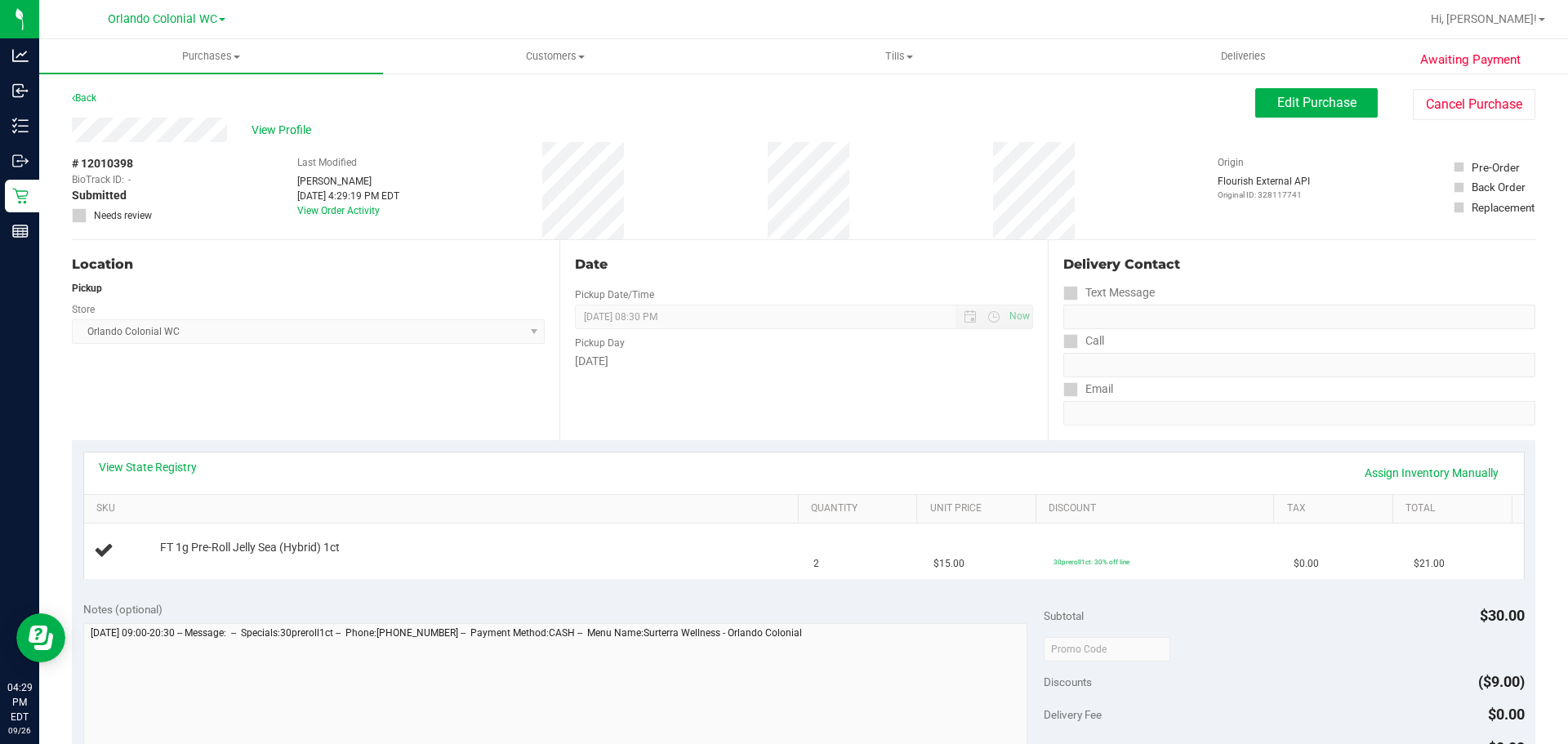
click at [84, 96] on link "Back" at bounding box center [84, 98] width 24 height 12
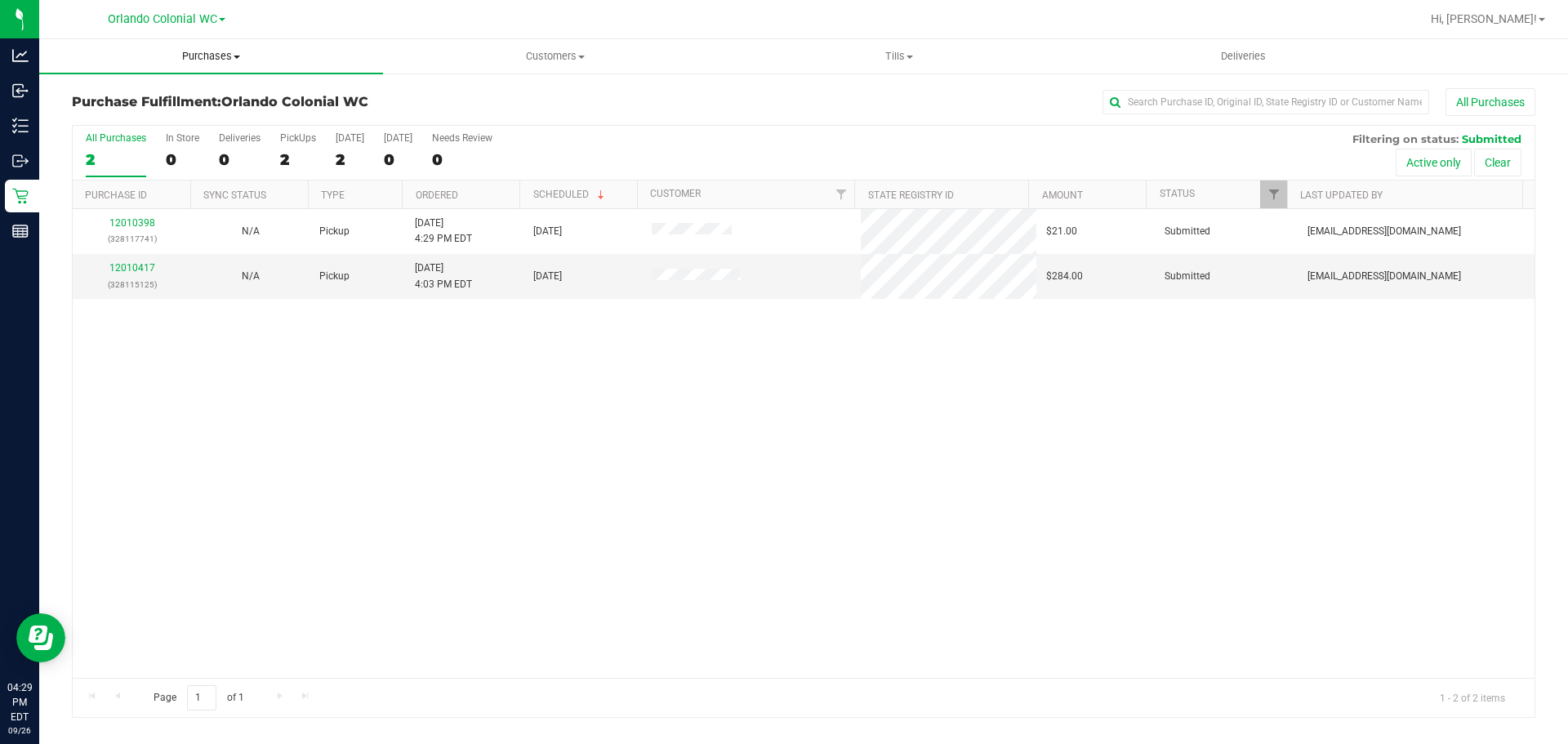
click at [210, 52] on span "Purchases" at bounding box center [211, 57] width 344 height 14
click at [162, 124] on li "Fulfillment" at bounding box center [211, 118] width 344 height 20
click at [1527, 15] on span "Hi, [PERSON_NAME]!" at bounding box center [1484, 19] width 106 height 13
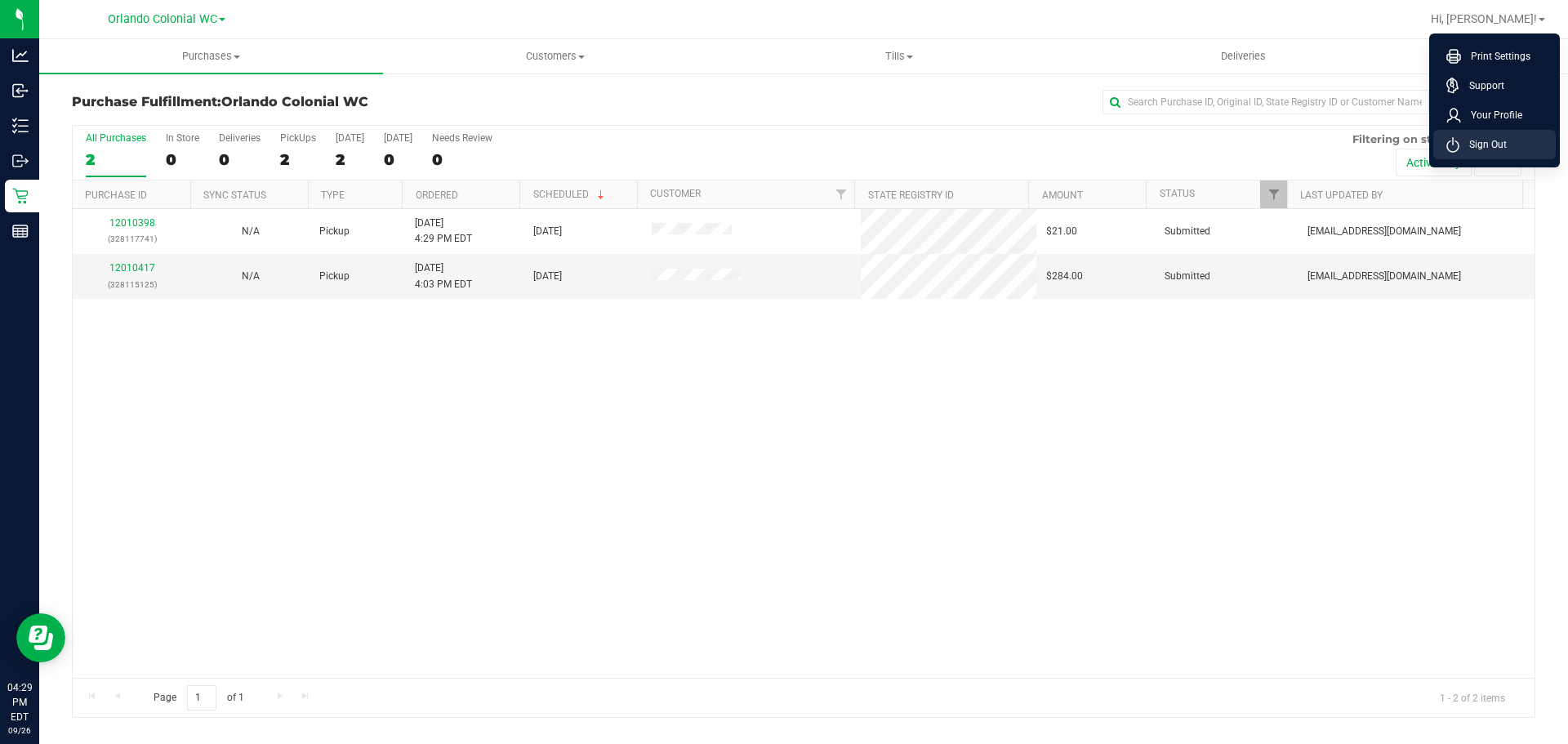
click at [1495, 137] on span "Sign Out" at bounding box center [1483, 144] width 48 height 16
